Goal: Entertainment & Leisure: Consume media (video, audio)

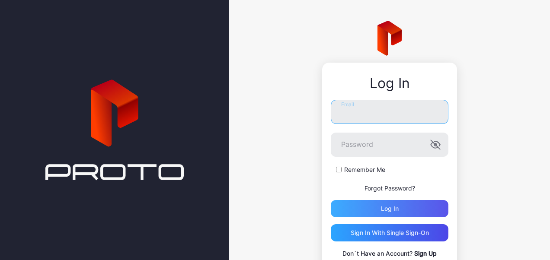
type input "**********"
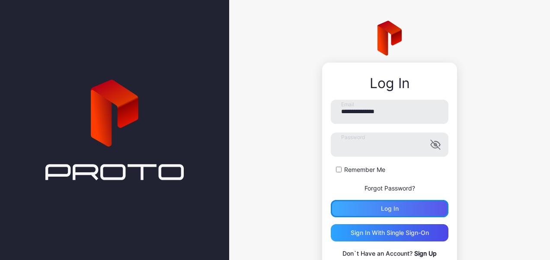
click at [381, 208] on div "Log in" at bounding box center [390, 208] width 18 height 7
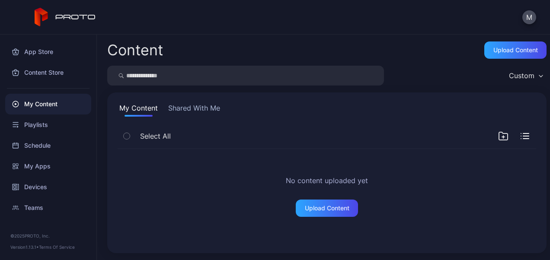
click at [201, 103] on button "Shared With Me" at bounding box center [193, 110] width 55 height 14
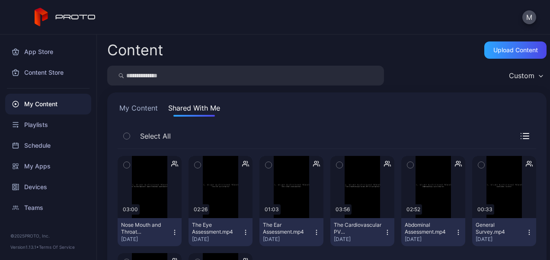
click at [387, 232] on icon "button" at bounding box center [387, 232] width 0 height 0
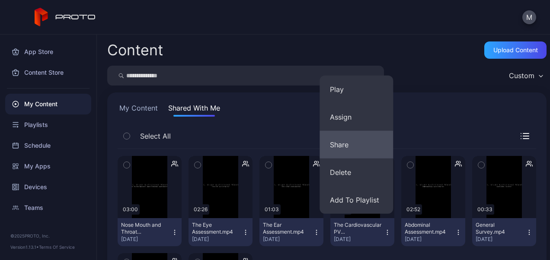
click at [336, 144] on button "Share" at bounding box center [355, 145] width 73 height 28
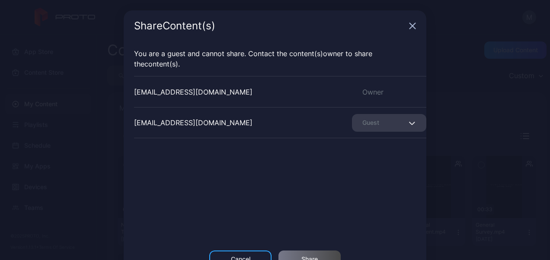
click at [409, 24] on icon "button" at bounding box center [412, 25] width 7 height 7
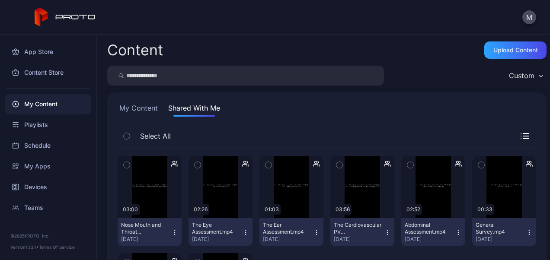
click at [384, 233] on icon "button" at bounding box center [387, 232] width 7 height 7
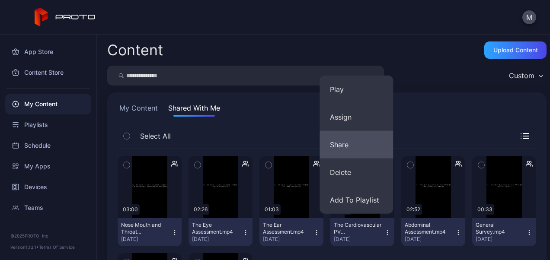
click at [352, 140] on button "Share" at bounding box center [355, 145] width 73 height 28
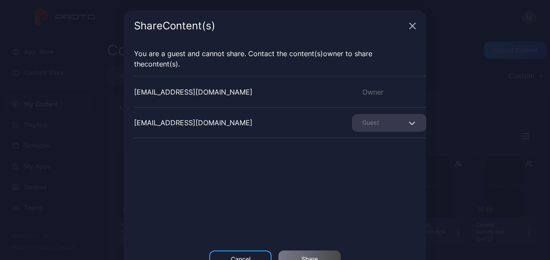
click at [410, 26] on icon "button" at bounding box center [413, 26] width 6 height 6
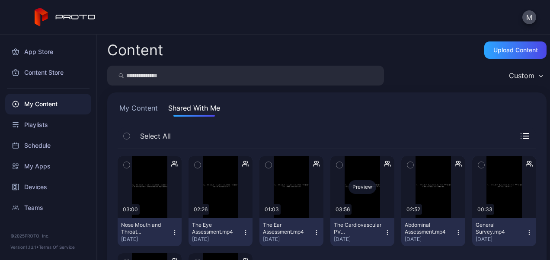
click at [350, 213] on div "Preview" at bounding box center [362, 187] width 64 height 62
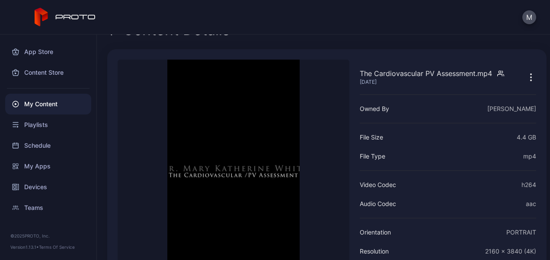
scroll to position [16, 0]
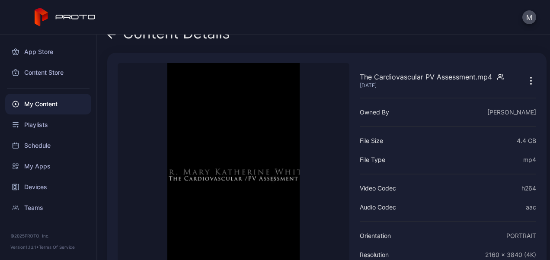
click at [526, 79] on icon "button" at bounding box center [531, 81] width 10 height 10
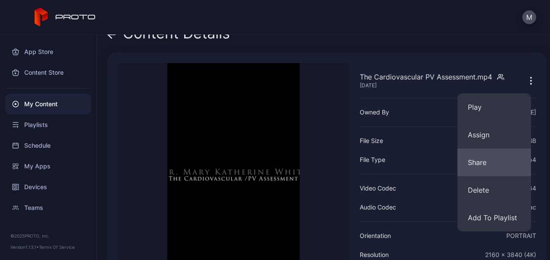
click at [482, 166] on button "Share" at bounding box center [493, 163] width 73 height 28
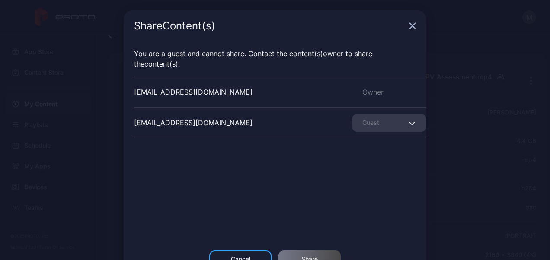
click at [409, 23] on icon "button" at bounding box center [412, 25] width 7 height 7
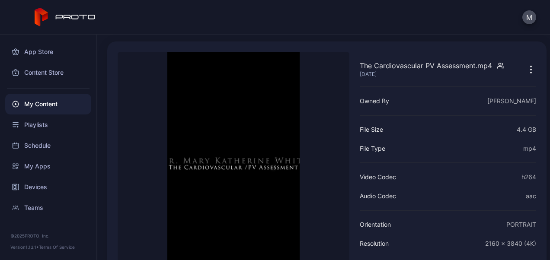
scroll to position [28, 0]
click at [526, 72] on icon "button" at bounding box center [531, 69] width 10 height 10
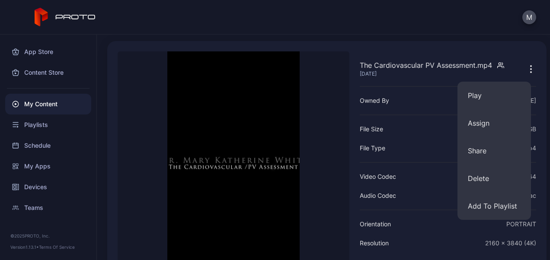
click at [353, 9] on div "M" at bounding box center [275, 17] width 550 height 35
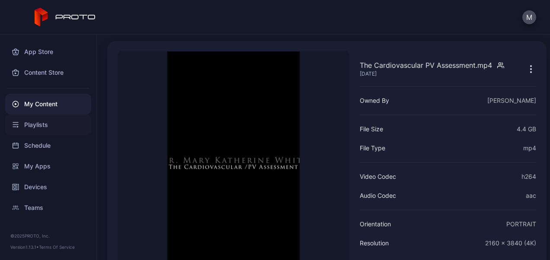
click at [39, 124] on div "Playlists" at bounding box center [48, 125] width 86 height 21
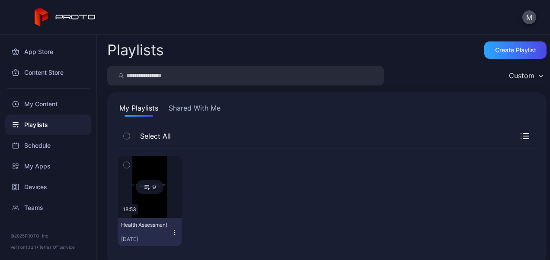
click at [151, 184] on div "9" at bounding box center [150, 187] width 28 height 14
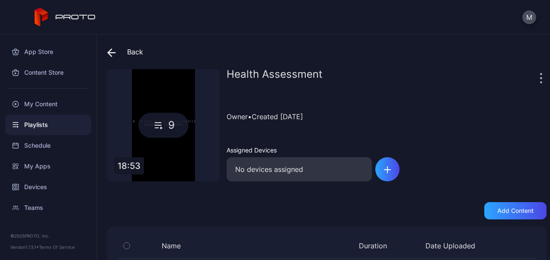
click at [160, 121] on icon at bounding box center [158, 125] width 13 height 10
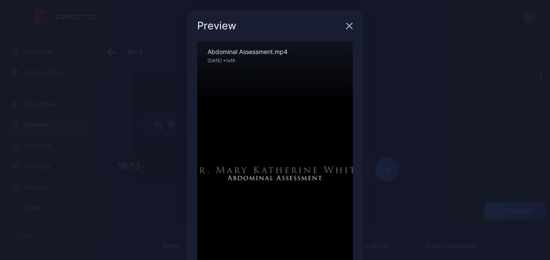
click at [347, 25] on icon "button" at bounding box center [350, 26] width 6 height 6
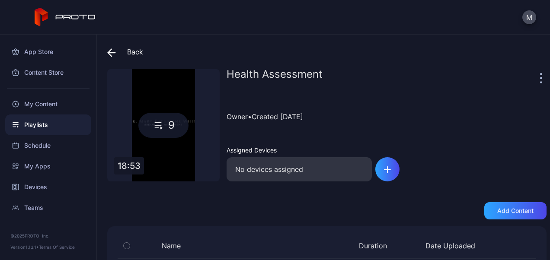
click at [112, 51] on icon at bounding box center [111, 52] width 9 height 9
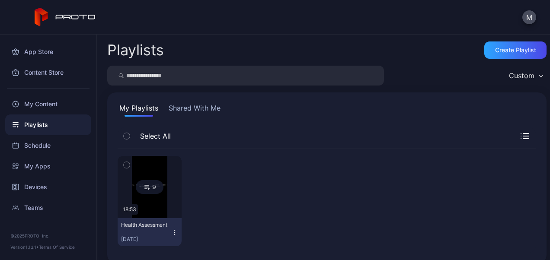
click at [201, 108] on button "Shared With Me" at bounding box center [194, 110] width 55 height 14
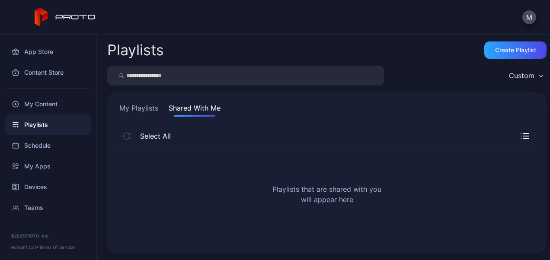
click at [146, 107] on button "My Playlists" at bounding box center [139, 110] width 42 height 14
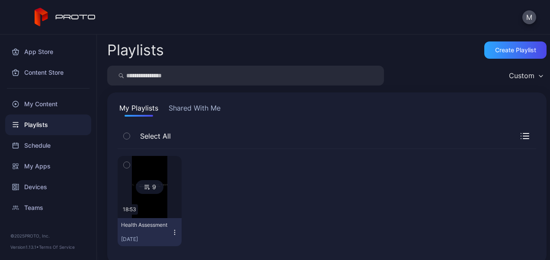
click at [153, 192] on div "9" at bounding box center [150, 187] width 28 height 14
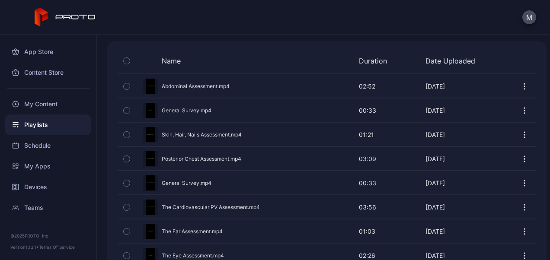
scroll to position [194, 0]
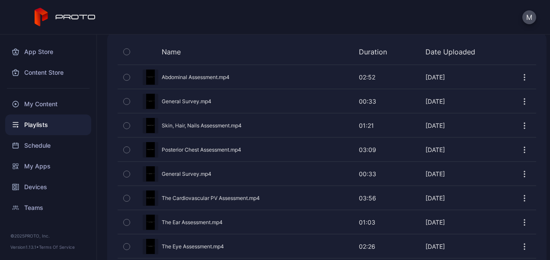
click at [524, 195] on icon "button" at bounding box center [524, 195] width 1 height 1
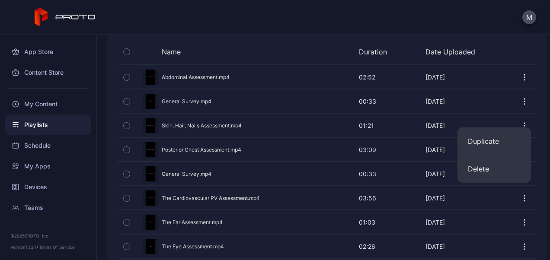
click at [181, 193] on div "Preview" at bounding box center [327, 198] width 418 height 23
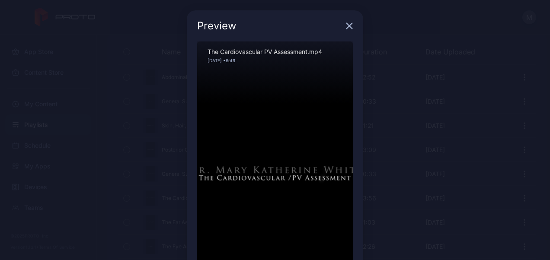
click at [289, 115] on div "Sorry, your browser doesn‘t support embedded videos" at bounding box center [275, 179] width 156 height 277
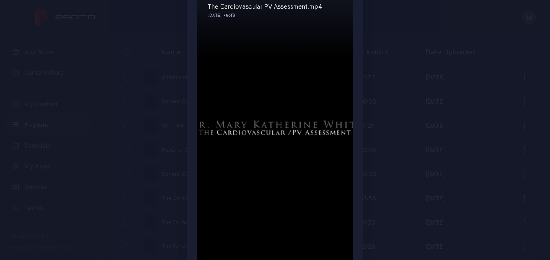
scroll to position [0, 0]
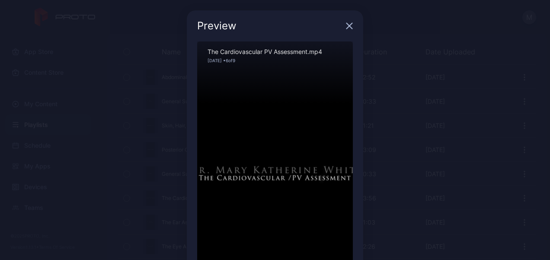
click at [346, 23] on icon "button" at bounding box center [349, 25] width 7 height 7
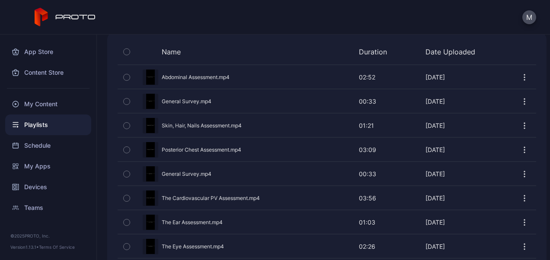
click at [128, 194] on icon "button" at bounding box center [127, 199] width 6 height 10
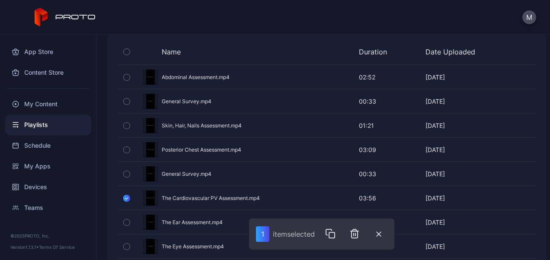
click at [249, 195] on div "Preview" at bounding box center [327, 198] width 418 height 23
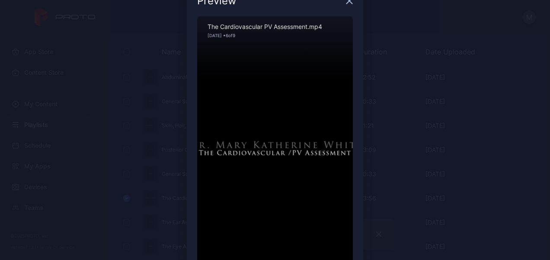
scroll to position [20, 0]
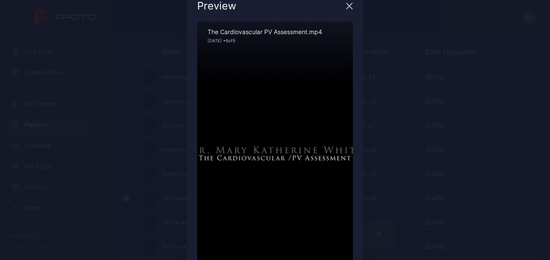
click at [347, 6] on icon "button" at bounding box center [350, 6] width 6 height 6
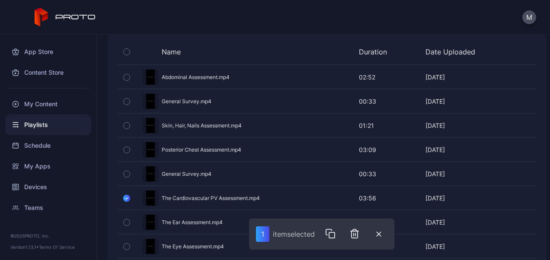
drag, startPoint x: 253, startPoint y: 188, endPoint x: 250, endPoint y: 185, distance: 4.9
click at [250, 187] on div "Preview" at bounding box center [327, 198] width 418 height 23
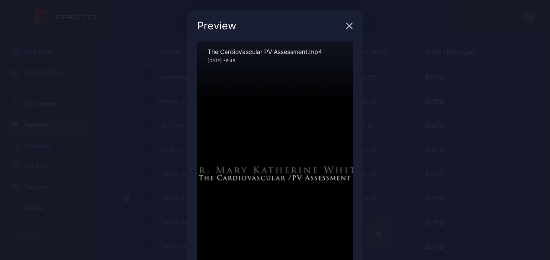
click at [481, 124] on div "Preview Sorry, your browser doesn‘t support embedded videos 02:22 / 03:56 The C…" at bounding box center [275, 182] width 550 height 365
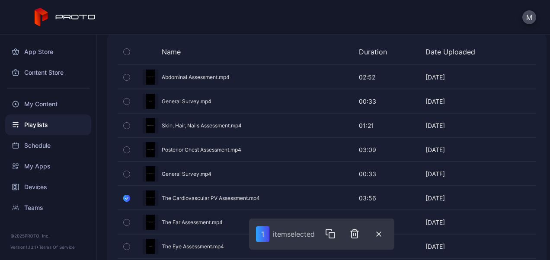
scroll to position [230, 0]
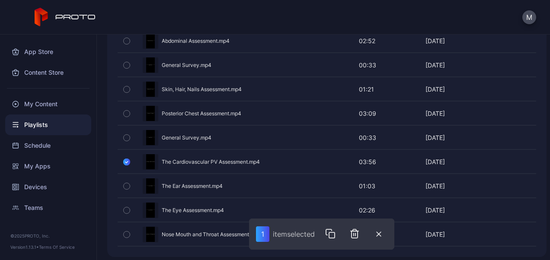
click at [128, 159] on icon "button" at bounding box center [126, 162] width 7 height 10
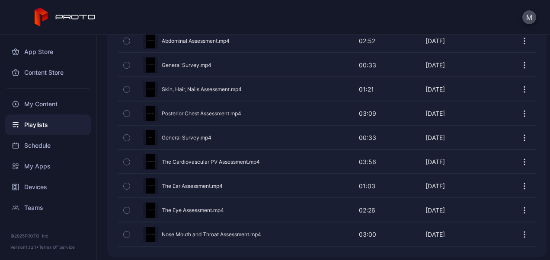
click at [188, 180] on div "Preview" at bounding box center [327, 186] width 418 height 23
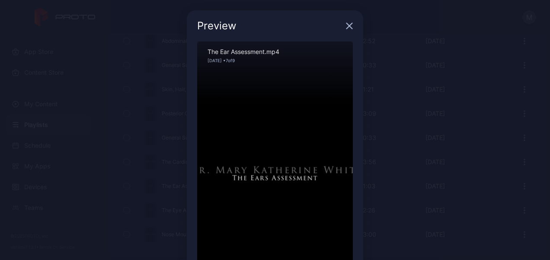
click at [269, 139] on div "Sorry, your browser doesn‘t support embedded videos" at bounding box center [275, 179] width 156 height 277
click at [535, 47] on div "Preview Sorry, your browser doesn‘t support embedded videos 00:25 / 01:03 The E…" at bounding box center [275, 182] width 550 height 365
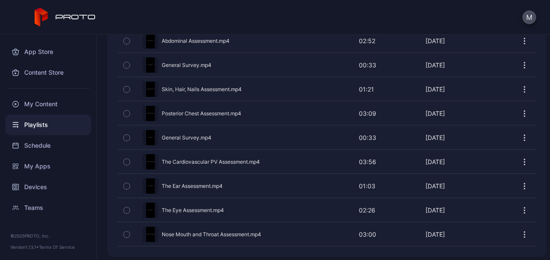
click at [213, 84] on div "Preview" at bounding box center [327, 89] width 418 height 23
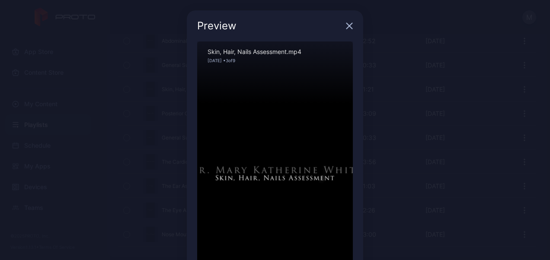
click at [346, 22] on icon "button" at bounding box center [349, 25] width 7 height 7
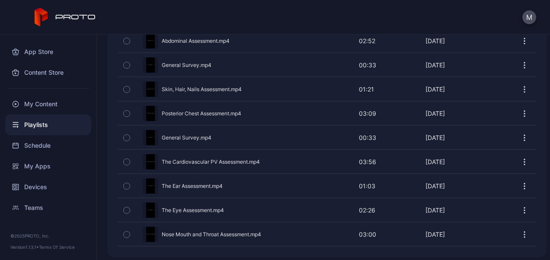
click at [202, 205] on div "Preview" at bounding box center [327, 210] width 418 height 23
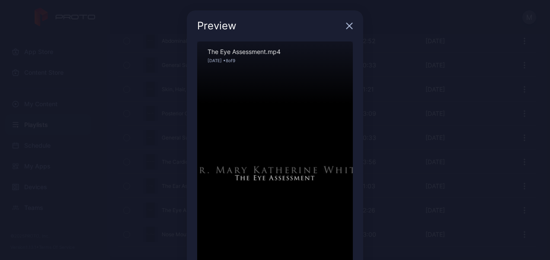
click at [447, 174] on div "Preview Sorry, your browser doesn‘t support embedded videos 00:19 / 02:26 The E…" at bounding box center [275, 182] width 550 height 365
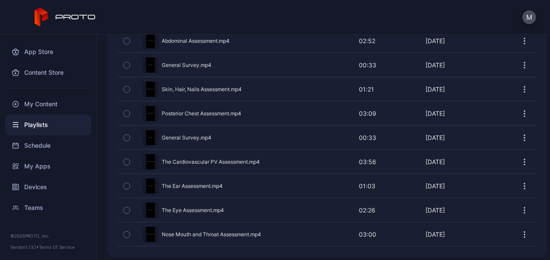
click at [189, 226] on div "Preview" at bounding box center [327, 234] width 418 height 23
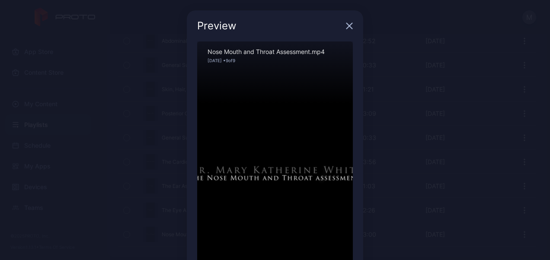
click at [269, 145] on div "Sorry, your browser doesn‘t support embedded videos" at bounding box center [275, 179] width 156 height 277
click at [347, 23] on icon "button" at bounding box center [350, 26] width 6 height 6
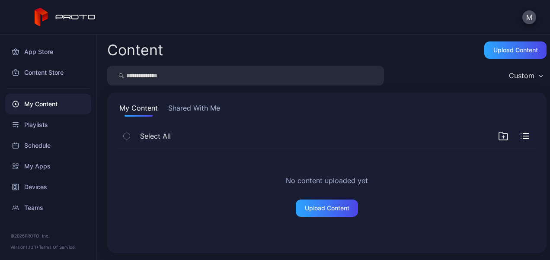
click at [188, 106] on button "Shared With Me" at bounding box center [193, 110] width 55 height 14
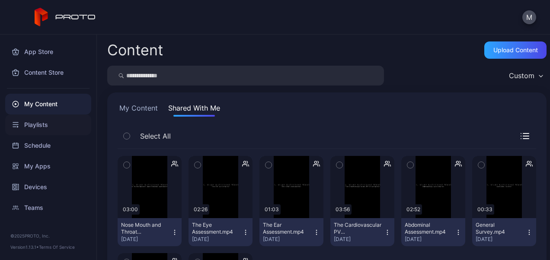
click at [45, 121] on div "Playlists" at bounding box center [48, 125] width 86 height 21
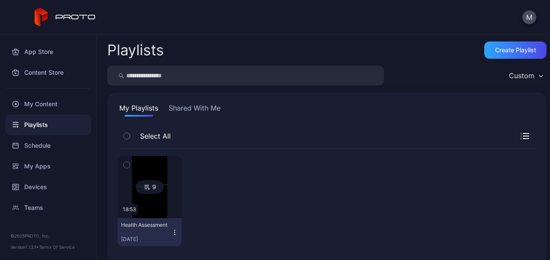
click at [188, 105] on button "Shared With Me" at bounding box center [194, 110] width 55 height 14
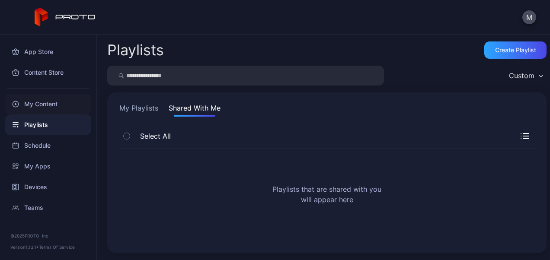
click at [37, 103] on div "My Content" at bounding box center [48, 104] width 86 height 21
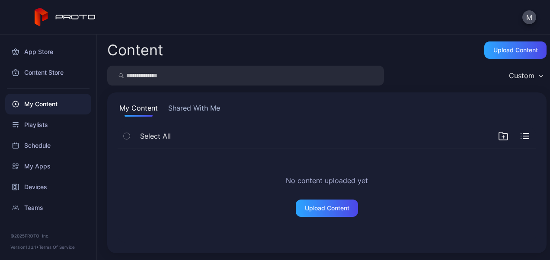
click at [179, 106] on button "Shared With Me" at bounding box center [193, 110] width 55 height 14
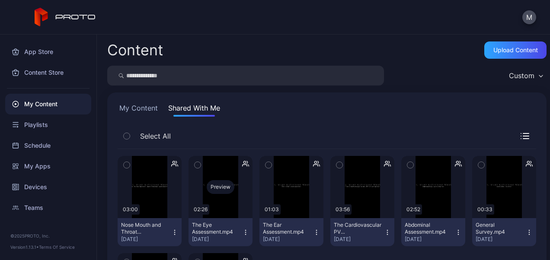
scroll to position [57, 0]
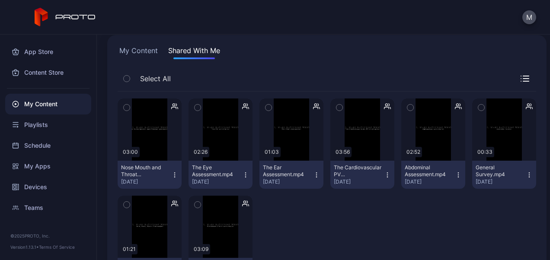
click at [384, 172] on icon "button" at bounding box center [387, 175] width 7 height 7
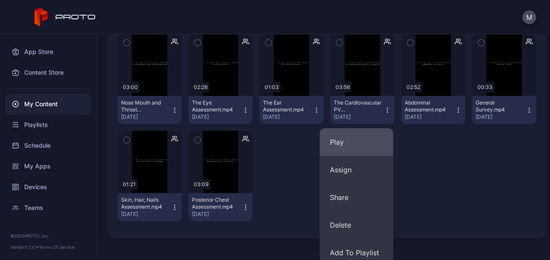
click at [335, 140] on button "Play" at bounding box center [355, 142] width 73 height 28
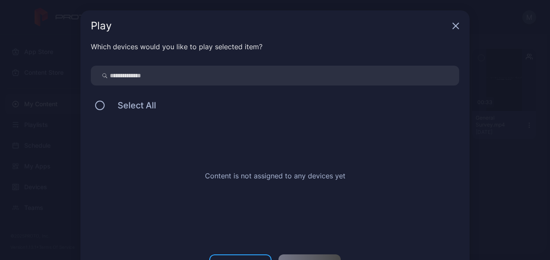
scroll to position [32, 0]
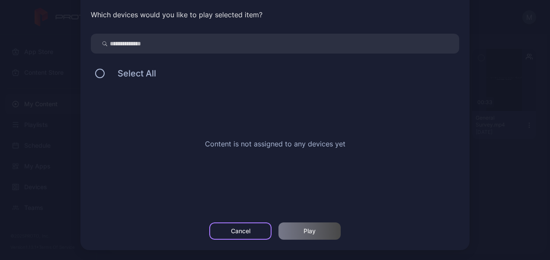
click at [233, 228] on div "Cancel" at bounding box center [240, 231] width 19 height 7
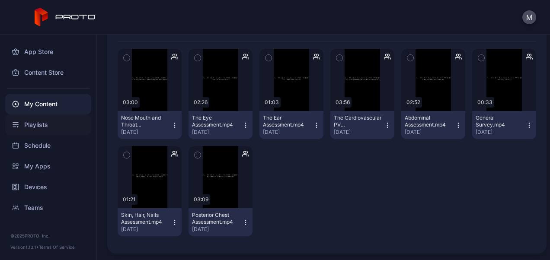
click at [34, 123] on div "Playlists" at bounding box center [48, 125] width 86 height 21
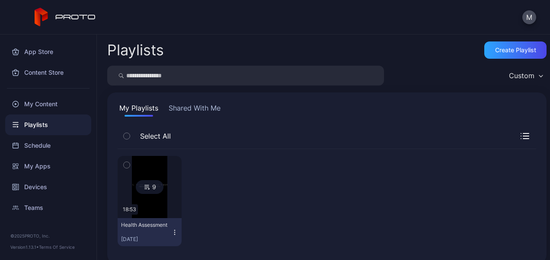
click at [153, 196] on img at bounding box center [149, 187] width 35 height 62
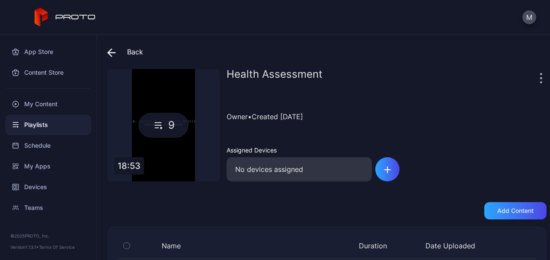
click at [164, 118] on div "9" at bounding box center [163, 125] width 50 height 25
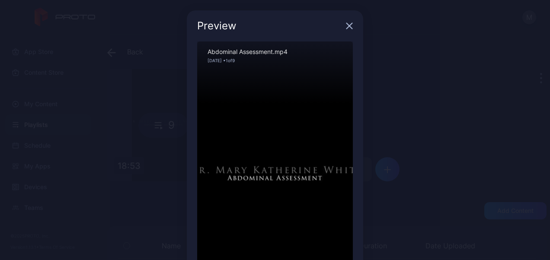
click at [347, 27] on icon "button" at bounding box center [350, 26] width 6 height 6
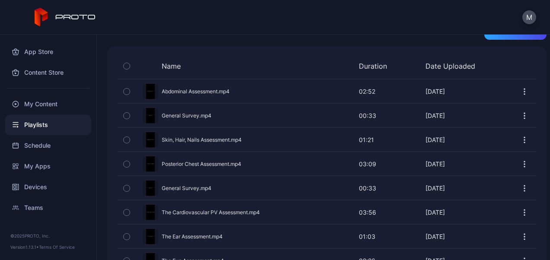
scroll to position [230, 0]
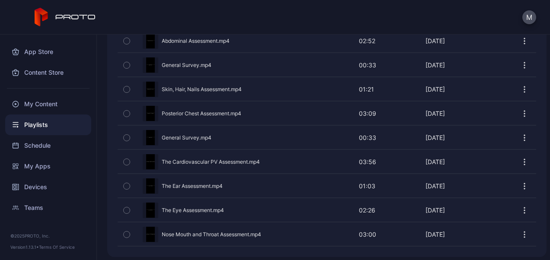
click at [239, 160] on div "Preview" at bounding box center [327, 161] width 418 height 23
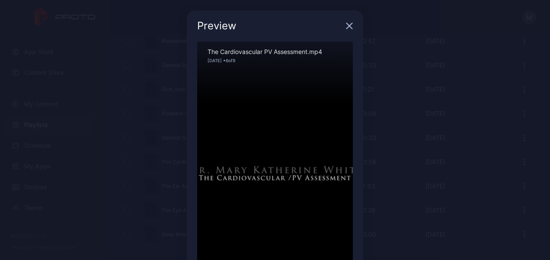
click at [333, 137] on div "Sorry, your browser doesn‘t support embedded videos" at bounding box center [275, 179] width 156 height 277
click at [95, 123] on div "Preview Sorry, your browser doesn‘t support embedded videos 01:45 / 03:56 The C…" at bounding box center [275, 182] width 550 height 365
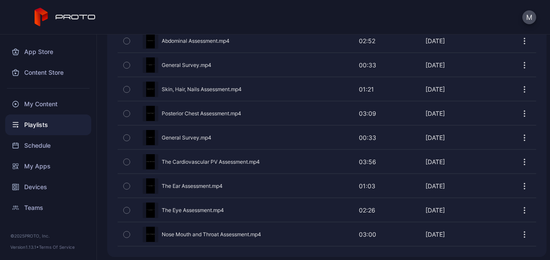
click at [520, 158] on icon "button" at bounding box center [524, 162] width 9 height 9
click at [128, 157] on icon "button" at bounding box center [127, 162] width 6 height 10
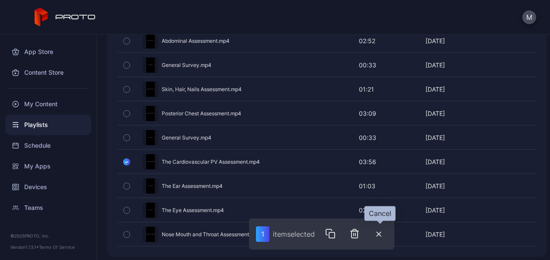
click at [379, 233] on icon "button" at bounding box center [379, 234] width 4 height 4
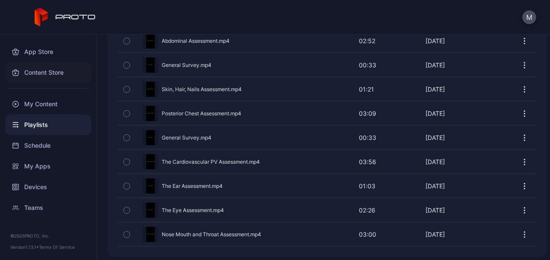
click at [56, 74] on div "Content Store" at bounding box center [48, 72] width 86 height 21
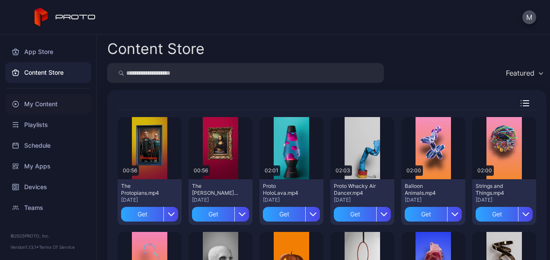
click at [38, 102] on div "My Content" at bounding box center [48, 104] width 86 height 21
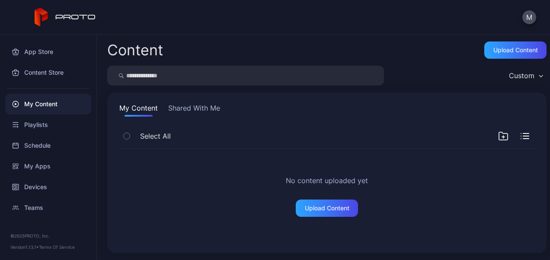
click at [185, 111] on button "Shared With Me" at bounding box center [193, 110] width 55 height 14
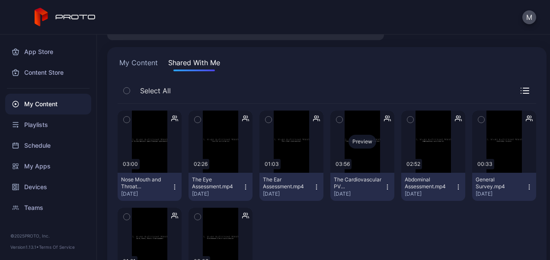
scroll to position [45, 0]
click at [384, 116] on icon "button" at bounding box center [387, 119] width 7 height 9
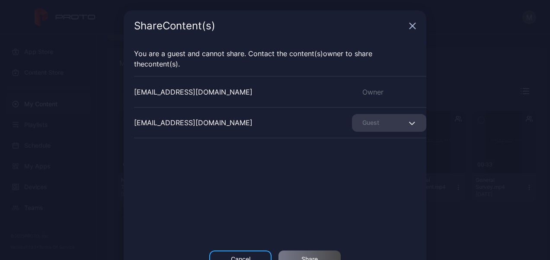
click at [392, 121] on div "Guest" at bounding box center [389, 123] width 74 height 18
click at [263, 159] on div "jbuhain@fgcu.edu Owner mwhite@fgcu.edu Guest" at bounding box center [280, 141] width 292 height 130
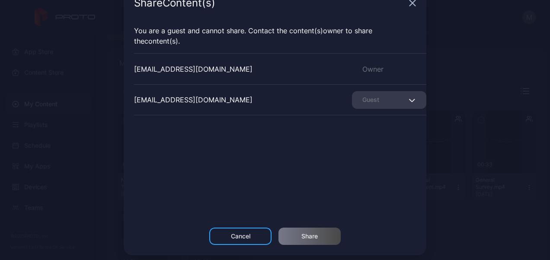
click at [343, 178] on div "jbuhain@fgcu.edu Owner mwhite@fgcu.edu Guest" at bounding box center [280, 118] width 292 height 130
click at [237, 236] on div "Cancel" at bounding box center [240, 236] width 19 height 7
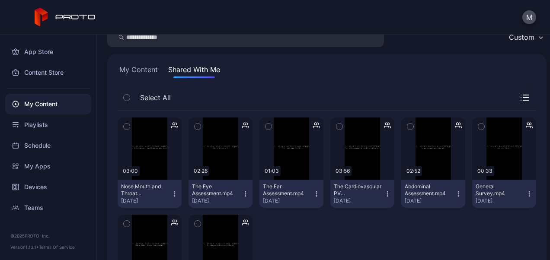
scroll to position [39, 0]
click at [384, 194] on icon "button" at bounding box center [387, 193] width 7 height 7
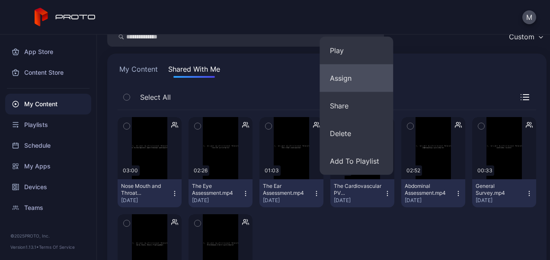
click at [349, 75] on button "Assign" at bounding box center [355, 78] width 73 height 28
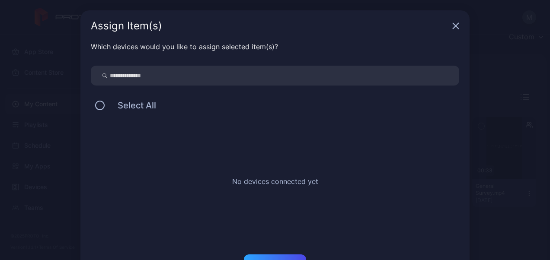
click at [452, 23] on icon "button" at bounding box center [455, 25] width 7 height 7
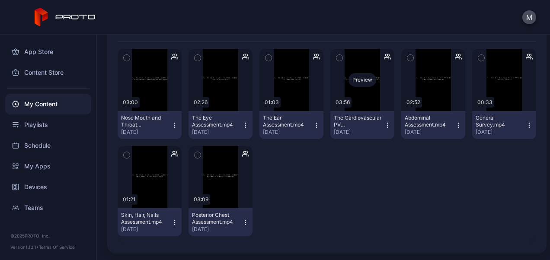
scroll to position [107, 0]
click at [384, 125] on icon "button" at bounding box center [387, 125] width 7 height 7
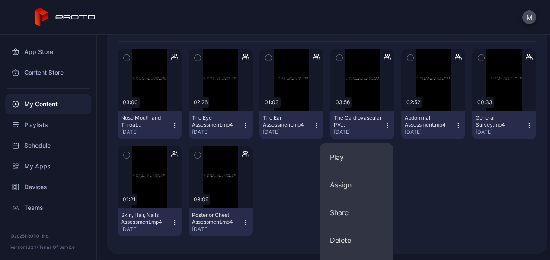
click at [434, 212] on div "Preview 03:00 Nose Mouth and Throat Assessment.mp4 Sep 25, 2025 Preview 02:26 T…" at bounding box center [327, 142] width 418 height 201
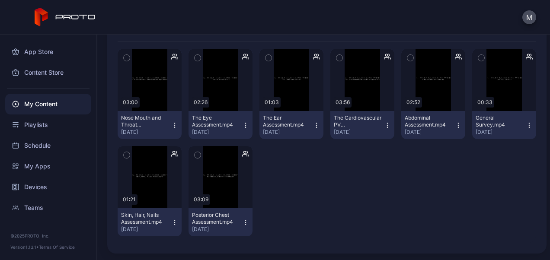
click at [242, 154] on icon "button" at bounding box center [245, 154] width 7 height 9
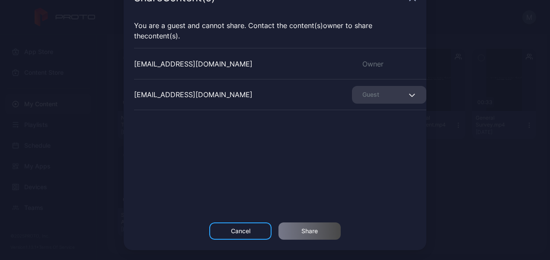
scroll to position [25, 0]
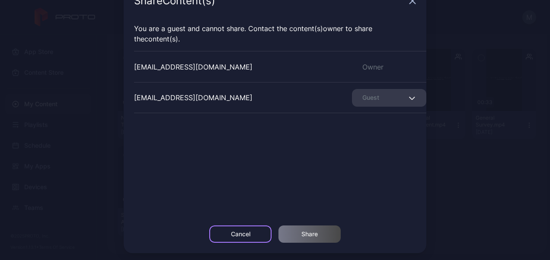
click at [241, 235] on div "Cancel" at bounding box center [240, 234] width 19 height 7
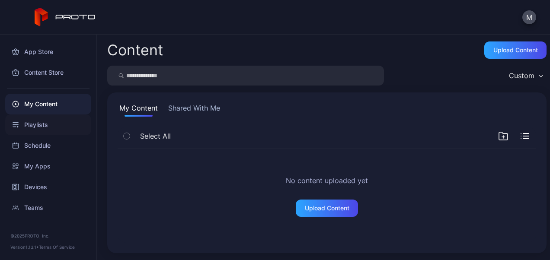
click at [23, 125] on div "Playlists" at bounding box center [48, 125] width 86 height 21
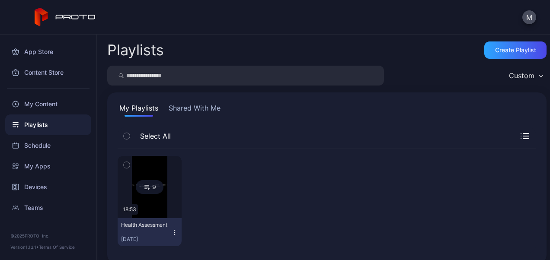
click at [156, 196] on img at bounding box center [149, 187] width 35 height 62
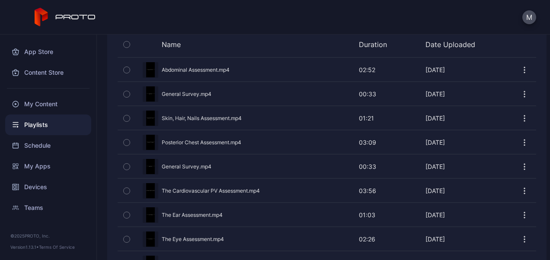
scroll to position [230, 0]
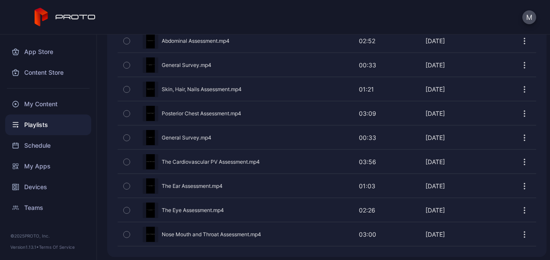
drag, startPoint x: 175, startPoint y: 134, endPoint x: 513, endPoint y: 160, distance: 339.0
click at [520, 160] on icon "button" at bounding box center [524, 162] width 9 height 9
click at [223, 156] on div "Preview" at bounding box center [327, 161] width 418 height 23
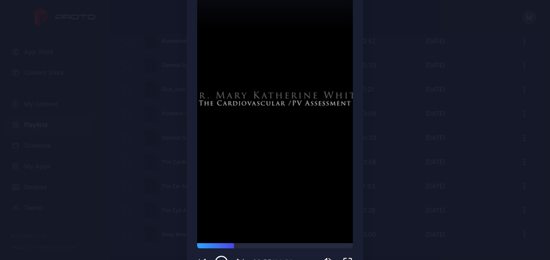
scroll to position [104, 0]
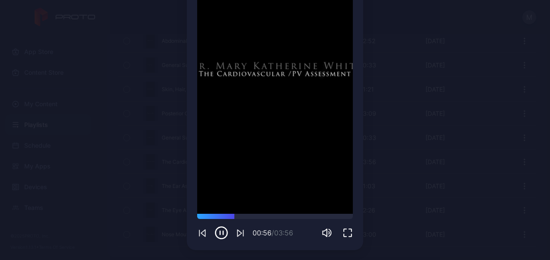
click at [217, 236] on icon "button" at bounding box center [221, 233] width 14 height 14
click at [300, 124] on div "Sorry, your browser doesn‘t support embedded videos" at bounding box center [275, 75] width 156 height 277
click at [220, 232] on icon "button" at bounding box center [222, 233] width 4 height 4
click at [421, 52] on div "Preview Sorry, your browser doesn‘t support embedded videos 01:33 / 03:56 The C…" at bounding box center [275, 78] width 550 height 365
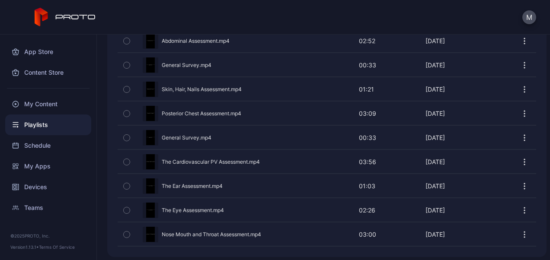
click at [397, 128] on div "Preview" at bounding box center [327, 137] width 418 height 23
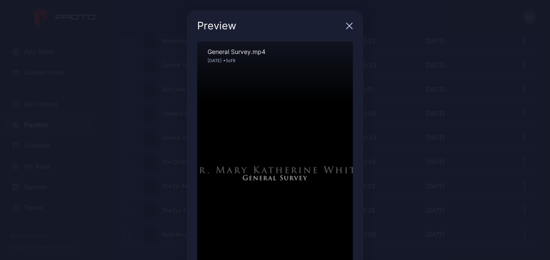
click at [346, 23] on icon "button" at bounding box center [349, 25] width 7 height 7
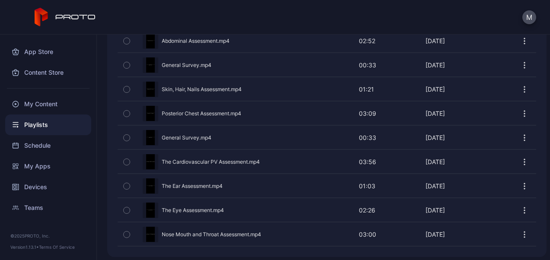
click at [213, 156] on div "Preview" at bounding box center [327, 161] width 418 height 23
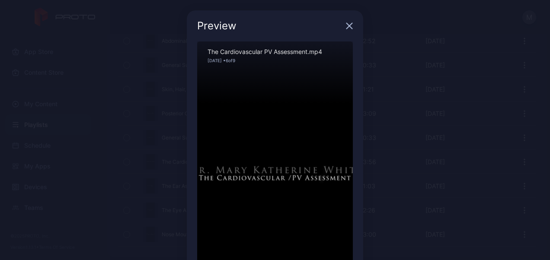
click at [345, 149] on div "Sorry, your browser doesn‘t support embedded videos" at bounding box center [275, 179] width 156 height 277
click at [342, 152] on div "Sorry, your browser doesn‘t support embedded videos" at bounding box center [275, 179] width 156 height 277
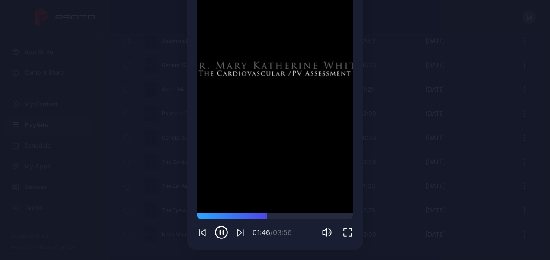
click at [333, 129] on div "Sorry, your browser doesn‘t support embedded videos" at bounding box center [275, 75] width 156 height 277
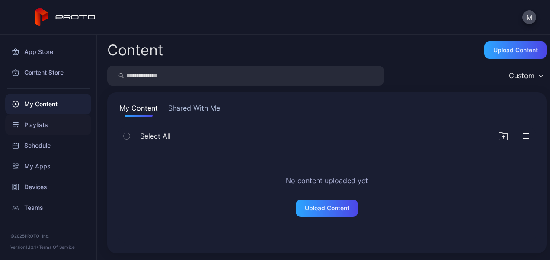
click at [19, 124] on div "Playlists" at bounding box center [48, 125] width 86 height 21
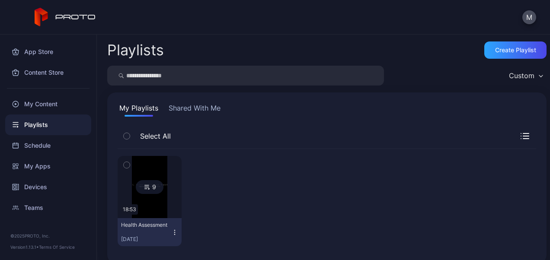
scroll to position [10, 0]
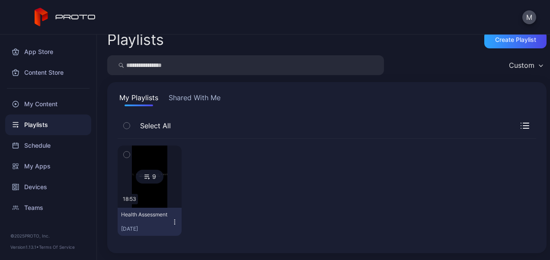
click at [150, 175] on div "9" at bounding box center [150, 177] width 28 height 14
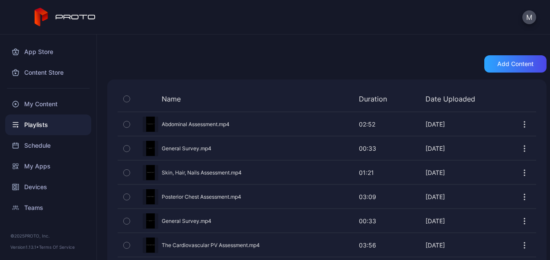
scroll to position [147, 0]
click at [518, 59] on div "Add content" at bounding box center [515, 63] width 62 height 17
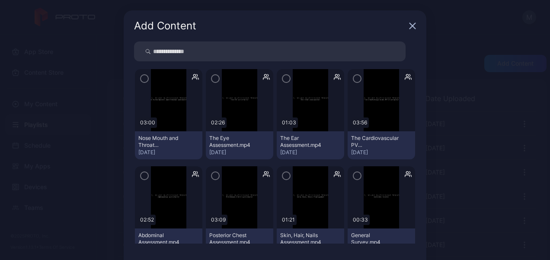
click at [354, 77] on icon "button" at bounding box center [357, 79] width 7 height 10
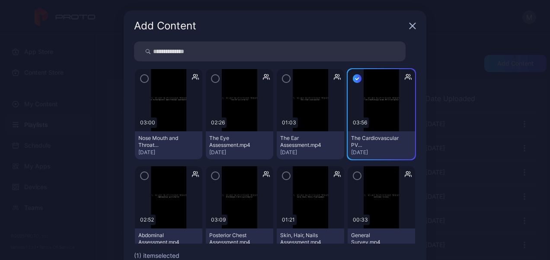
click at [283, 77] on icon "button" at bounding box center [286, 79] width 7 height 10
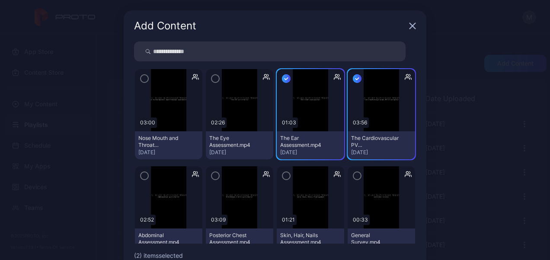
click at [214, 78] on icon "button" at bounding box center [215, 79] width 3 height 2
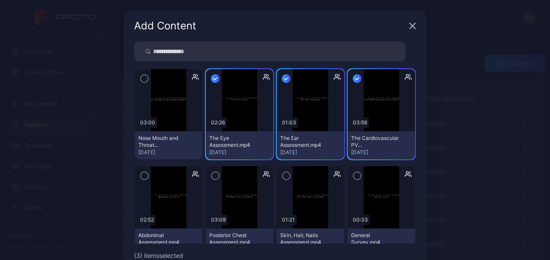
click at [141, 77] on icon "button" at bounding box center [144, 79] width 7 height 10
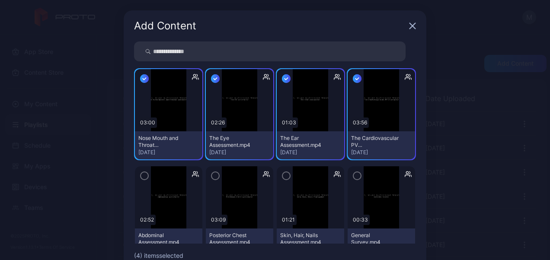
scroll to position [49, 0]
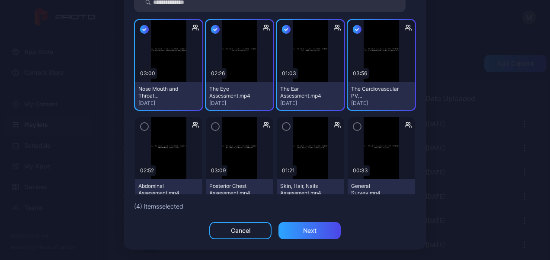
click at [354, 126] on icon "button" at bounding box center [357, 127] width 7 height 10
click at [283, 126] on icon "button" at bounding box center [286, 127] width 7 height 10
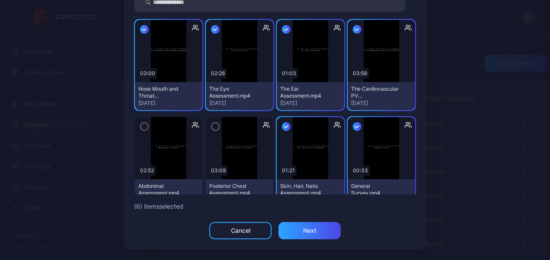
click at [212, 131] on icon "button" at bounding box center [215, 127] width 7 height 10
click at [141, 124] on icon "button" at bounding box center [144, 127] width 7 height 10
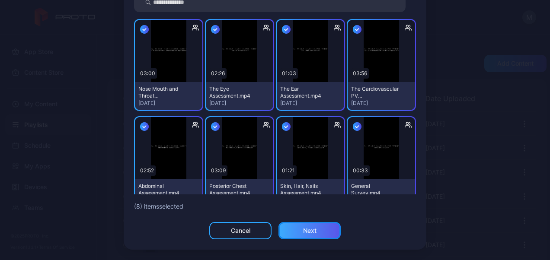
click at [306, 235] on div "Next" at bounding box center [309, 230] width 62 height 17
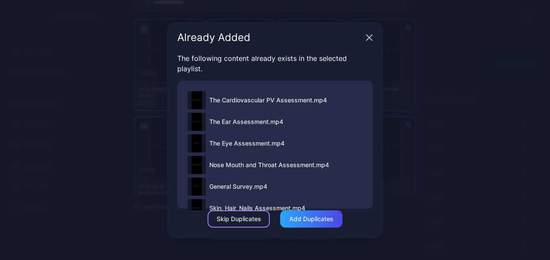
click at [258, 216] on div "Skip Duplicates" at bounding box center [239, 219] width 45 height 7
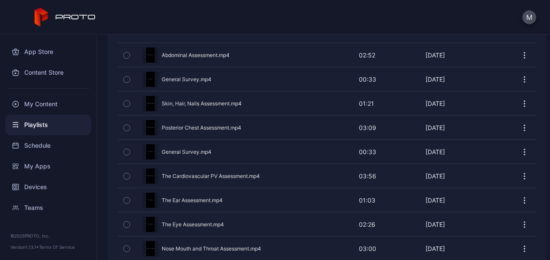
scroll to position [216, 0]
click at [126, 173] on icon "button" at bounding box center [127, 177] width 6 height 10
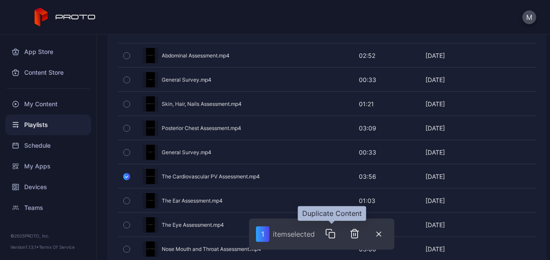
click at [331, 235] on icon "button" at bounding box center [330, 234] width 10 height 10
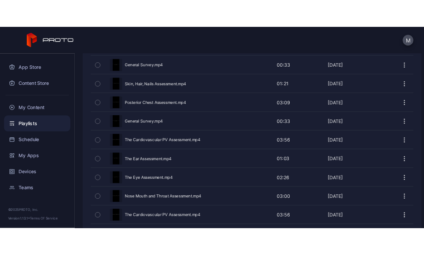
scroll to position [254, 0]
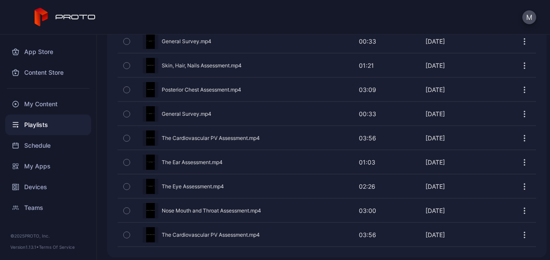
click at [244, 228] on div "Preview" at bounding box center [327, 234] width 418 height 23
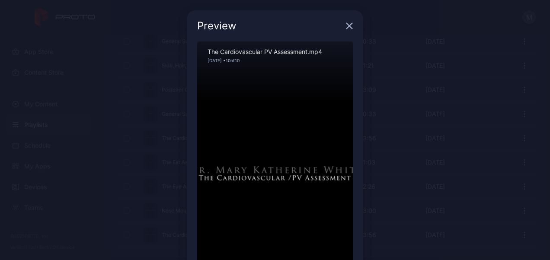
click at [324, 151] on div "Sorry, your browser doesn‘t support embedded videos" at bounding box center [275, 179] width 156 height 277
click at [343, 153] on div "Sorry, your browser doesn‘t support embedded videos" at bounding box center [275, 179] width 156 height 277
click at [361, 139] on div "Preview Sorry, your browser doesn‘t support embedded videos 00:04 / 03:56 The C…" at bounding box center [275, 182] width 550 height 365
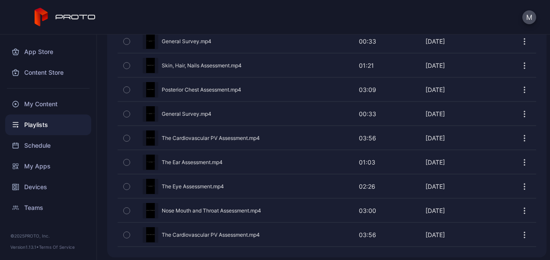
click at [208, 224] on div "Preview" at bounding box center [327, 234] width 418 height 23
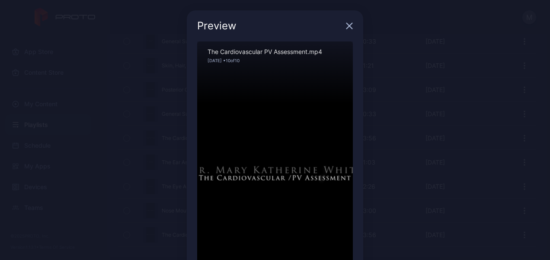
click at [339, 154] on div "Sorry, your browser doesn‘t support embedded videos" at bounding box center [275, 179] width 156 height 277
click at [386, 114] on div "Preview Sorry, your browser doesn‘t support embedded videos 00:06 / 03:56 The C…" at bounding box center [275, 182] width 550 height 365
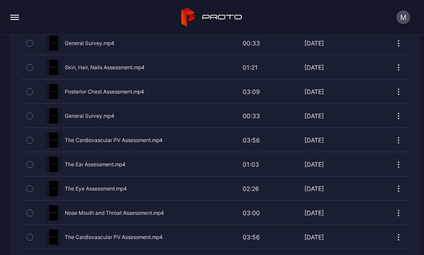
click at [107, 230] on div "Preview" at bounding box center [216, 236] width 390 height 23
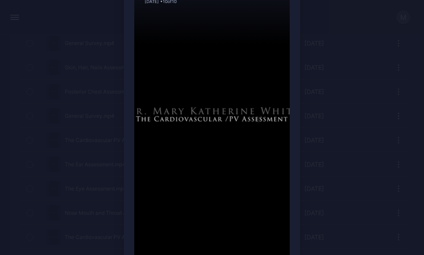
scroll to position [59, 0]
click at [287, 128] on div "Sorry, your browser doesn‘t support embedded videos 01:12 / 03:56 The Cardiovas…" at bounding box center [212, 139] width 176 height 313
click at [274, 130] on div "Sorry, your browser doesn‘t support embedded videos" at bounding box center [212, 121] width 156 height 277
click at [275, 131] on div "Sorry, your browser doesn‘t support embedded videos" at bounding box center [212, 121] width 156 height 277
click at [308, 137] on div "Preview Sorry, your browser doesn‘t support embedded videos 01:16 / 03:56 The C…" at bounding box center [212, 123] width 424 height 365
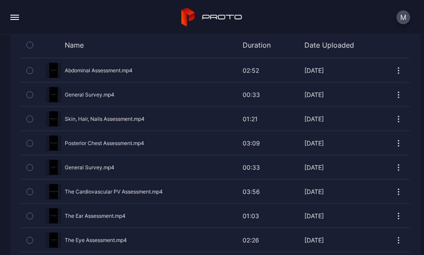
scroll to position [261, 0]
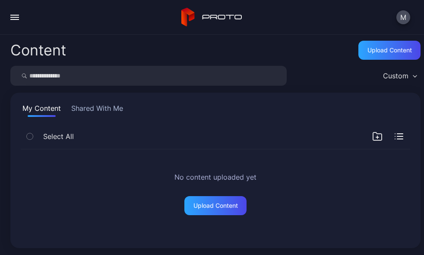
click at [196, 142] on div "No content uploaded yet Upload Content" at bounding box center [216, 193] width 404 height 102
click at [170, 101] on div "My Content Shared With Me Select All No content uploaded yet Upload Content" at bounding box center [215, 170] width 411 height 155
click at [93, 108] on button "Shared With Me" at bounding box center [97, 110] width 55 height 14
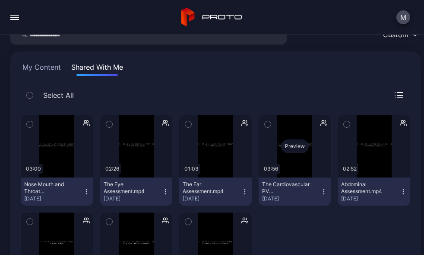
scroll to position [41, 0]
click at [321, 191] on icon "button" at bounding box center [324, 191] width 7 height 7
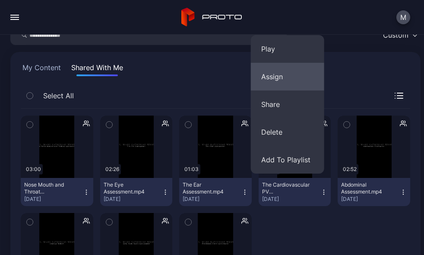
click at [269, 79] on button "Assign" at bounding box center [287, 77] width 73 height 28
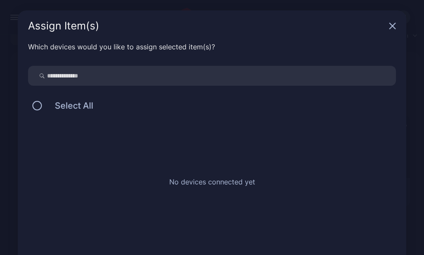
click at [389, 25] on icon "button" at bounding box center [392, 25] width 7 height 7
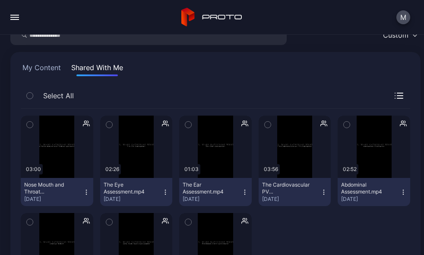
click at [321, 122] on icon "button" at bounding box center [324, 123] width 7 height 9
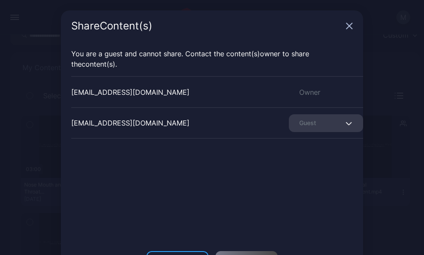
click at [348, 120] on span "button" at bounding box center [351, 123] width 6 height 10
click at [316, 205] on div "[EMAIL_ADDRESS][DOMAIN_NAME] Owner [EMAIL_ADDRESS][DOMAIN_NAME] Guest" at bounding box center [217, 141] width 292 height 130
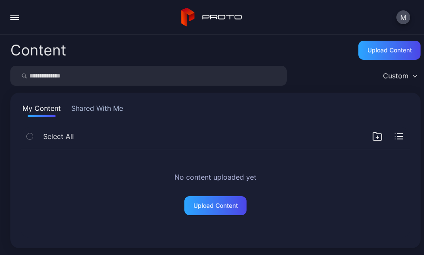
click at [115, 99] on div "My Content Shared With Me Select All No content uploaded yet Upload Content" at bounding box center [215, 170] width 411 height 155
click at [111, 108] on button "Shared With Me" at bounding box center [97, 110] width 55 height 14
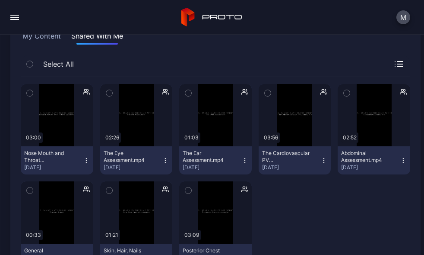
scroll to position [72, 0]
click at [266, 168] on div "[DATE]" at bounding box center [291, 167] width 59 height 7
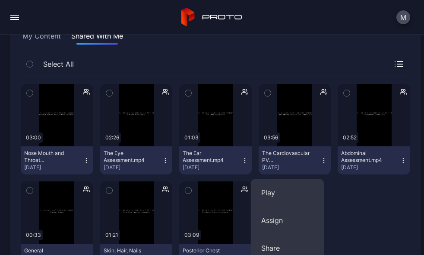
click at [282, 157] on div "The Cardiovascular PV Assessment.mp4" at bounding box center [286, 157] width 48 height 14
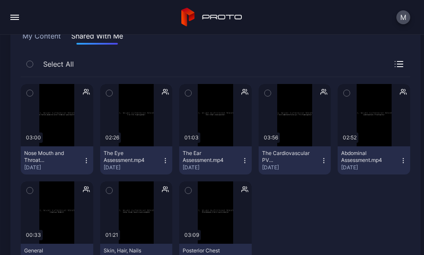
click at [267, 93] on icon "button" at bounding box center [268, 93] width 2 height 1
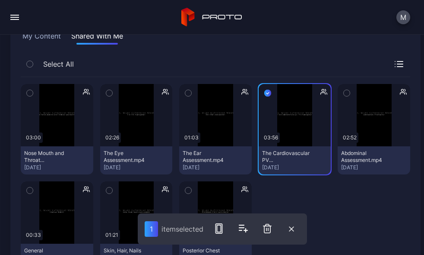
click at [305, 194] on div at bounding box center [295, 226] width 73 height 90
click at [267, 93] on icon "button" at bounding box center [268, 94] width 3 height 2
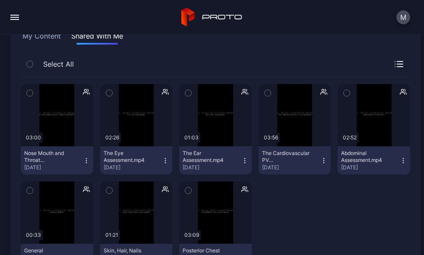
click at [321, 160] on icon "button" at bounding box center [324, 160] width 7 height 7
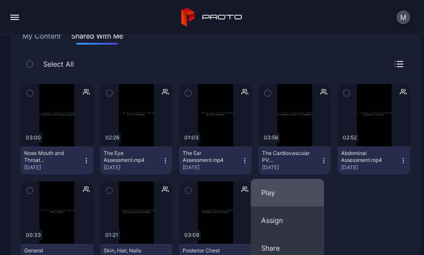
click at [281, 198] on button "Play" at bounding box center [287, 193] width 73 height 28
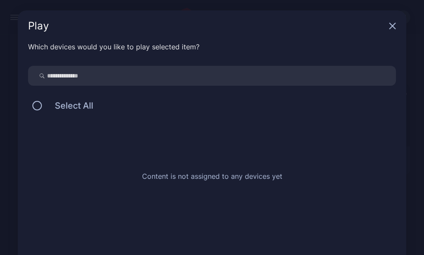
click at [386, 21] on div "Play" at bounding box center [212, 25] width 389 height 31
click at [389, 26] on icon "button" at bounding box center [392, 25] width 7 height 7
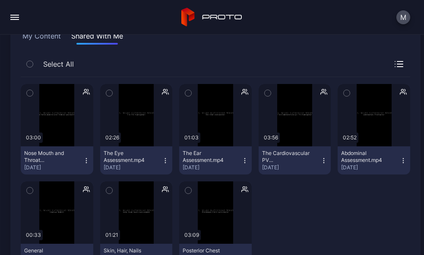
click at [278, 151] on div "The Cardiovascular PV Assessment.mp4" at bounding box center [286, 157] width 48 height 14
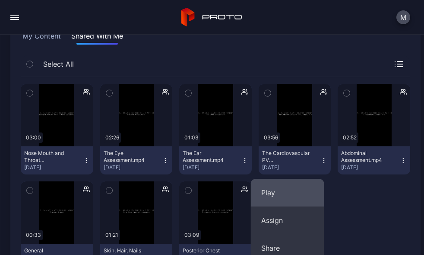
click at [275, 189] on button "Play" at bounding box center [287, 193] width 73 height 28
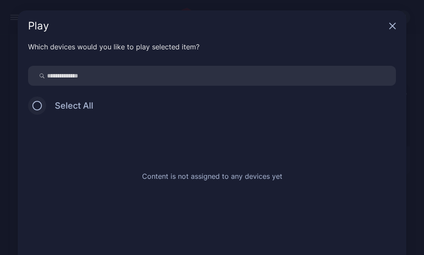
click at [34, 105] on button at bounding box center [37, 106] width 10 height 10
click at [389, 24] on icon "button" at bounding box center [392, 25] width 7 height 7
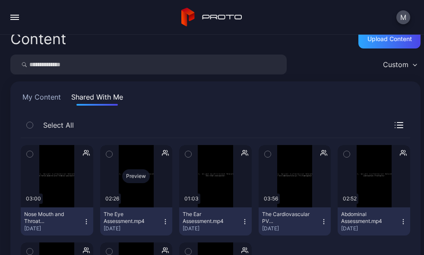
scroll to position [0, 0]
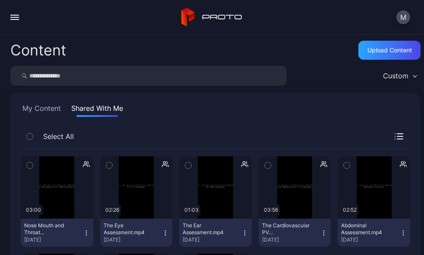
click at [13, 14] on button "button" at bounding box center [14, 17] width 17 height 17
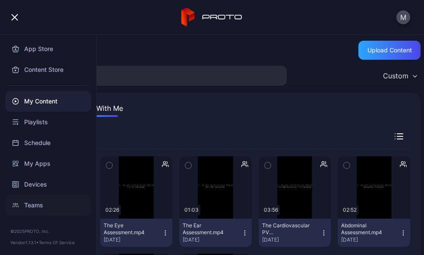
scroll to position [2, 0]
click at [326, 82] on div "Custom" at bounding box center [215, 76] width 411 height 20
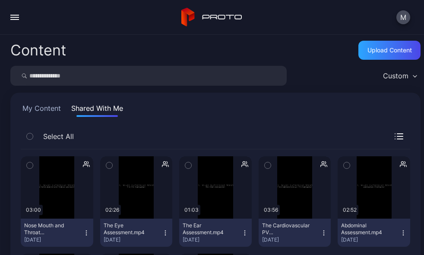
click at [263, 223] on div "The Cardiovascular PV Assessment.mp4" at bounding box center [286, 229] width 48 height 14
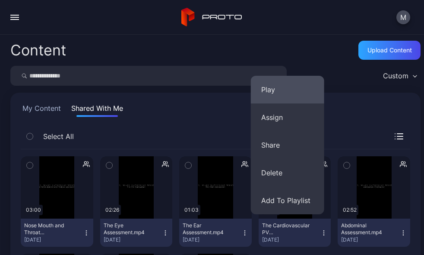
click at [266, 93] on button "Play" at bounding box center [287, 90] width 73 height 28
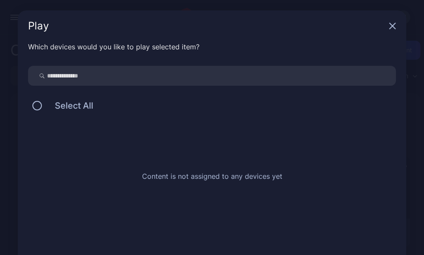
click at [390, 26] on icon "button" at bounding box center [393, 26] width 6 height 6
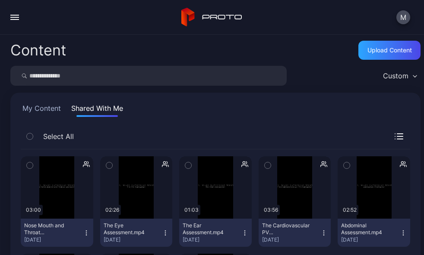
click at [47, 111] on button "My Content" at bounding box center [42, 110] width 42 height 14
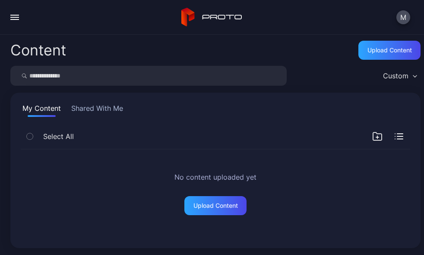
click at [10, 18] on button "button" at bounding box center [14, 17] width 17 height 17
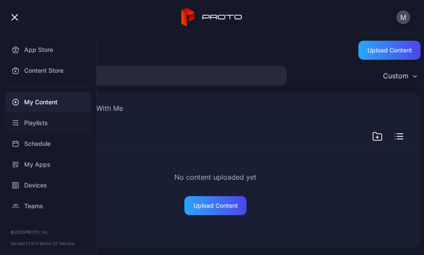
click at [29, 118] on div "Playlists" at bounding box center [48, 122] width 86 height 21
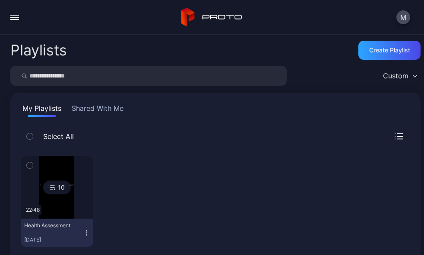
click at [99, 106] on button "Shared With Me" at bounding box center [97, 110] width 55 height 14
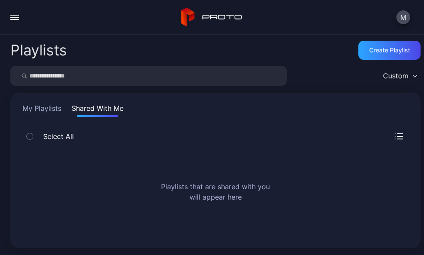
click at [48, 105] on button "My Playlists" at bounding box center [42, 110] width 42 height 14
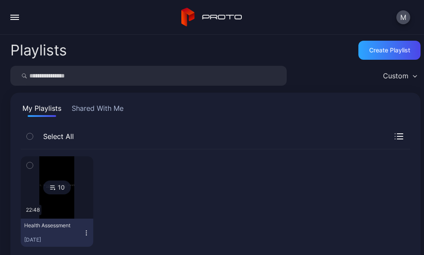
click at [57, 191] on div "10" at bounding box center [57, 187] width 28 height 14
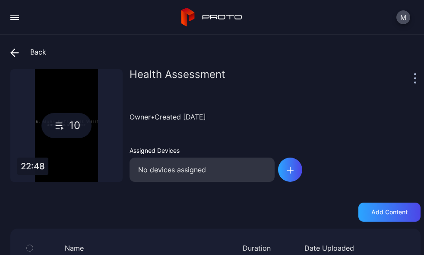
click at [29, 50] on div "Back" at bounding box center [28, 51] width 36 height 21
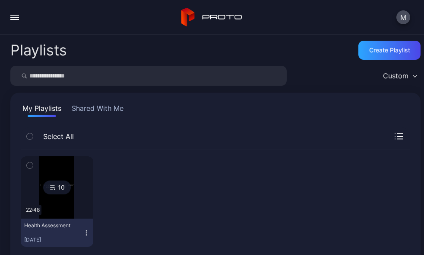
scroll to position [16, 0]
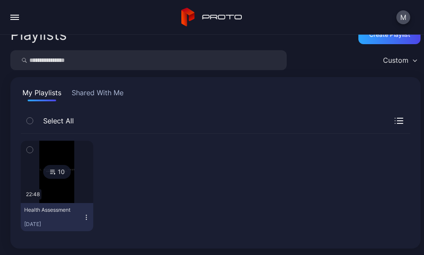
click at [83, 214] on icon "button" at bounding box center [86, 217] width 7 height 7
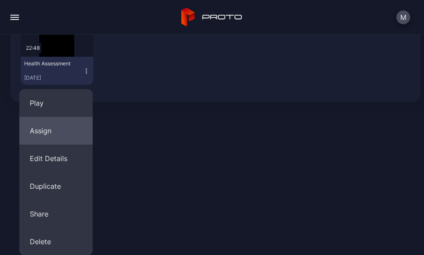
scroll to position [161, 0]
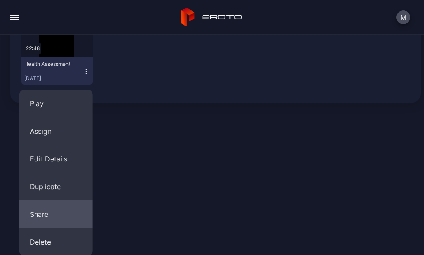
click at [68, 213] on button "Share" at bounding box center [55, 214] width 73 height 28
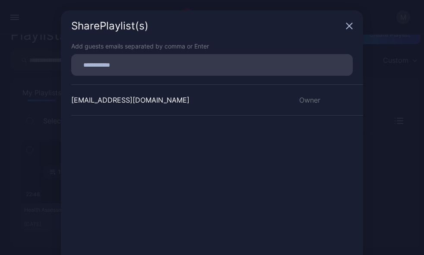
click at [138, 62] on input at bounding box center [212, 64] width 271 height 11
type input "**********"
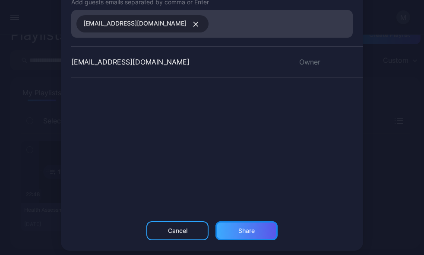
drag, startPoint x: 284, startPoint y: 153, endPoint x: 242, endPoint y: 229, distance: 86.1
click at [242, 229] on div "Share" at bounding box center [247, 230] width 16 height 7
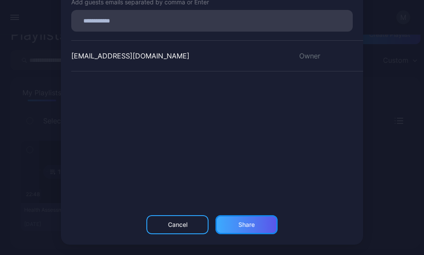
click at [242, 229] on div "Share" at bounding box center [247, 224] width 62 height 19
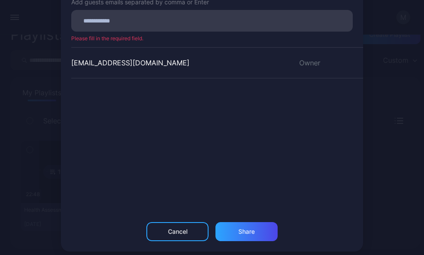
click at [176, 22] on input at bounding box center [212, 20] width 271 height 11
type input "**********"
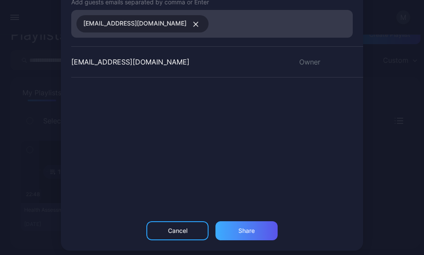
click at [248, 231] on div "Share" at bounding box center [247, 230] width 16 height 7
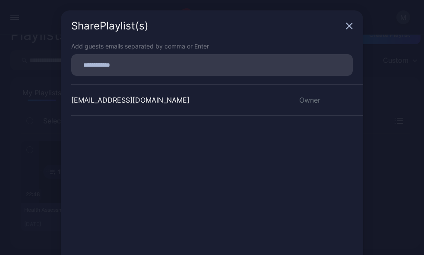
scroll to position [0, 0]
click at [142, 64] on input at bounding box center [212, 64] width 271 height 11
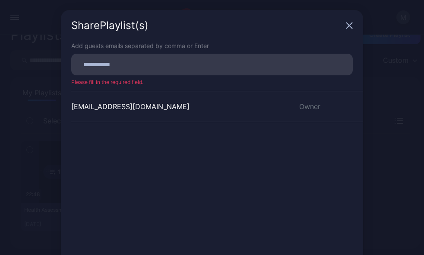
click at [347, 26] on icon "button" at bounding box center [350, 26] width 6 height 6
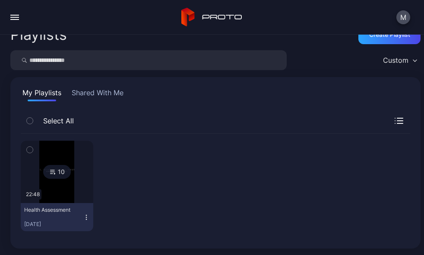
scroll to position [16, 0]
click at [51, 170] on icon at bounding box center [52, 171] width 7 height 10
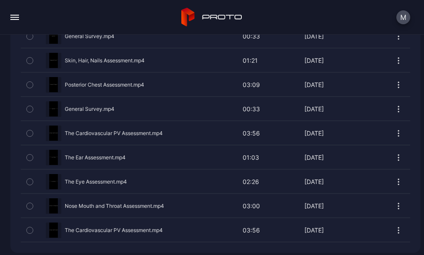
scroll to position [261, 0]
click at [395, 226] on icon "button" at bounding box center [399, 230] width 9 height 9
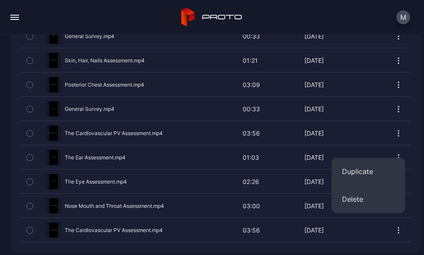
click at [155, 225] on div "Preview" at bounding box center [216, 229] width 390 height 23
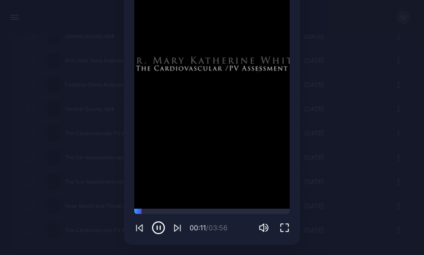
scroll to position [110, 0]
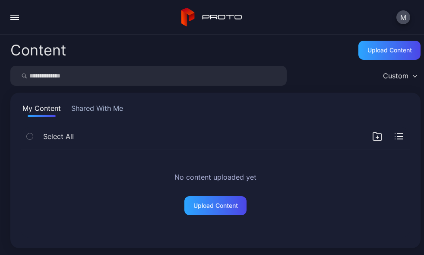
click at [149, 159] on div "No content uploaded yet Upload Content" at bounding box center [216, 193] width 404 height 102
click at [82, 109] on button "Shared With Me" at bounding box center [97, 110] width 55 height 14
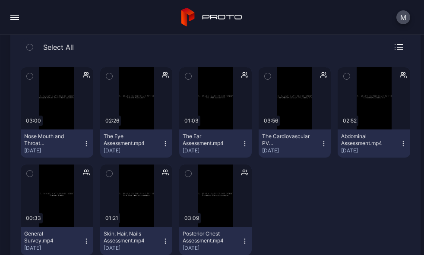
scroll to position [89, 0]
click at [273, 141] on div "The Cardiovascular PV Assessment.mp4" at bounding box center [286, 139] width 48 height 14
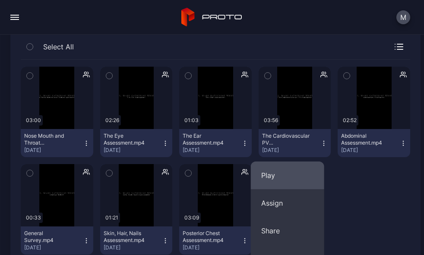
click at [271, 171] on button "Play" at bounding box center [287, 175] width 73 height 28
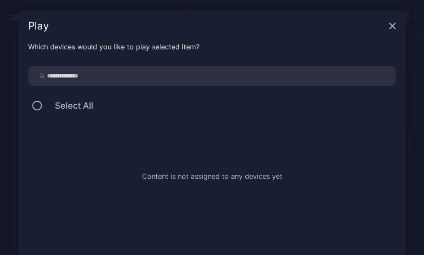
click at [389, 26] on icon "button" at bounding box center [392, 25] width 7 height 7
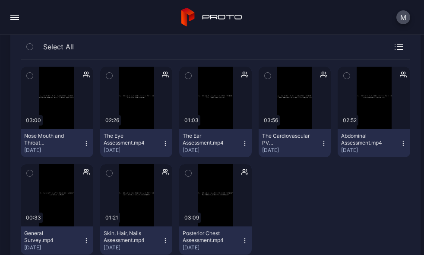
click at [11, 18] on button "button" at bounding box center [14, 17] width 17 height 17
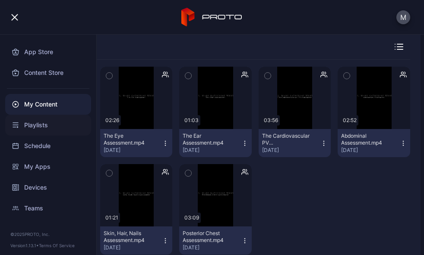
click at [41, 123] on div "Playlists" at bounding box center [48, 125] width 86 height 21
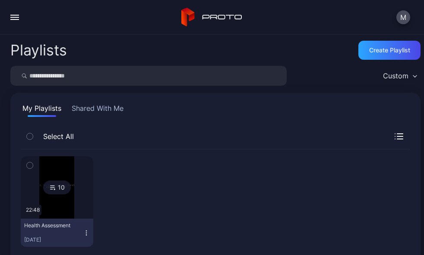
scroll to position [16, 0]
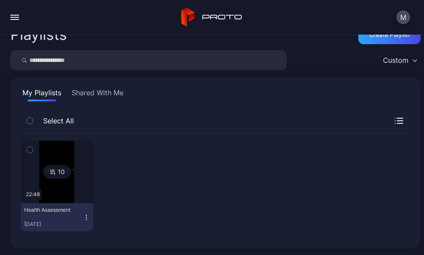
click at [52, 209] on div "Health Assessment" at bounding box center [48, 209] width 48 height 7
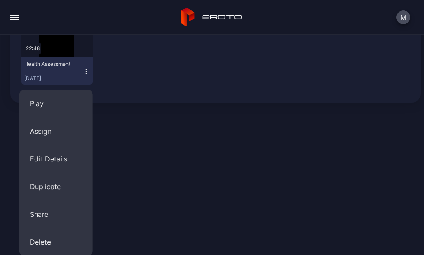
scroll to position [161, 0]
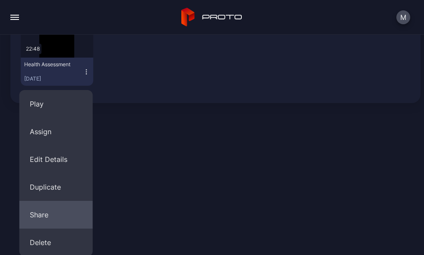
click at [46, 209] on button "Share" at bounding box center [55, 215] width 73 height 28
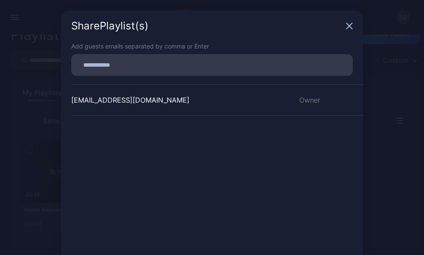
click at [133, 65] on input at bounding box center [212, 64] width 271 height 11
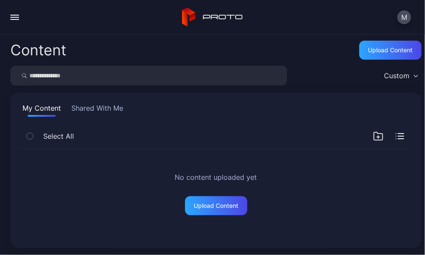
drag, startPoint x: 93, startPoint y: 110, endPoint x: 150, endPoint y: 58, distance: 77.4
click at [150, 58] on div "Content Upload Content" at bounding box center [215, 49] width 411 height 17
click at [19, 16] on button "button" at bounding box center [14, 17] width 17 height 17
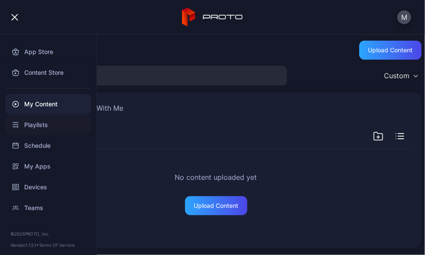
click at [33, 121] on div "Playlists" at bounding box center [48, 125] width 86 height 21
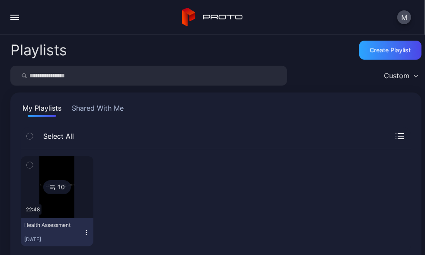
click at [51, 187] on icon at bounding box center [52, 187] width 7 height 10
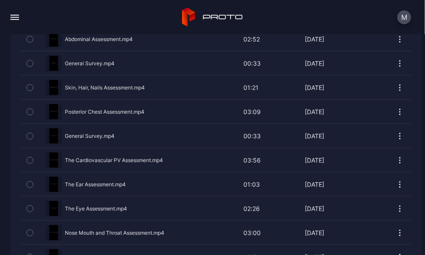
scroll to position [261, 0]
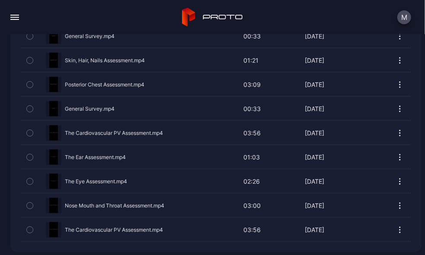
click at [396, 221] on button "button" at bounding box center [400, 229] width 9 height 17
click at [26, 225] on button "button" at bounding box center [30, 229] width 18 height 23
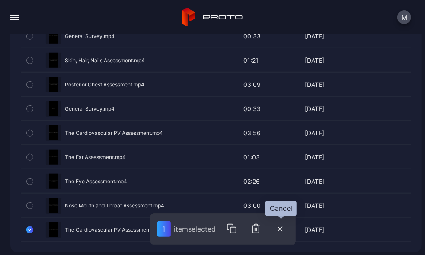
click at [281, 229] on icon "button" at bounding box center [280, 229] width 4 height 4
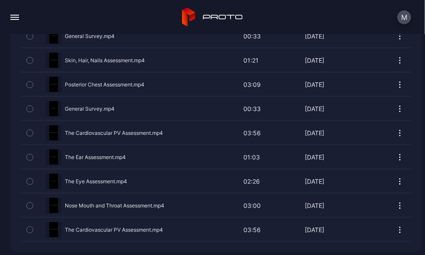
click at [161, 223] on div "Preview" at bounding box center [216, 229] width 390 height 23
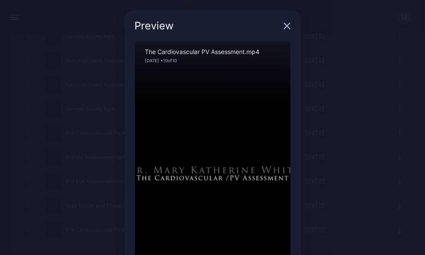
scroll to position [110, 0]
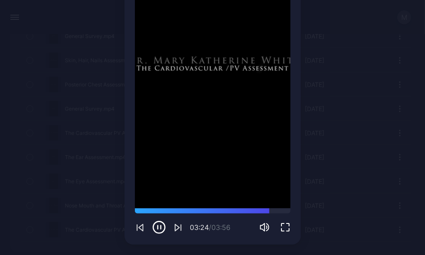
click at [399, 223] on div "Preview Sorry, your browser doesn‘t support embedded videos 03:24 / 03:56 The C…" at bounding box center [212, 72] width 425 height 365
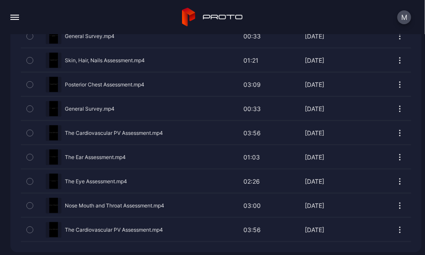
click at [404, 199] on div "Name Duration Date Uploaded Preview Abdominal Assessment.mp4 02:52 02:52 Sep 05…" at bounding box center [215, 109] width 411 height 285
click at [105, 153] on div "Preview" at bounding box center [216, 157] width 390 height 23
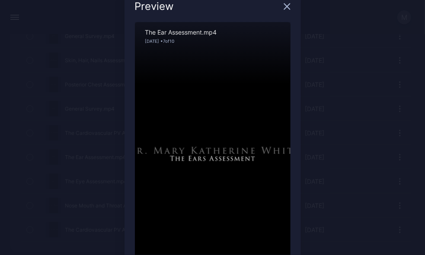
scroll to position [0, 0]
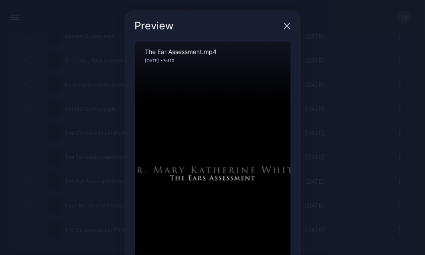
click at [284, 24] on icon "button" at bounding box center [287, 25] width 7 height 7
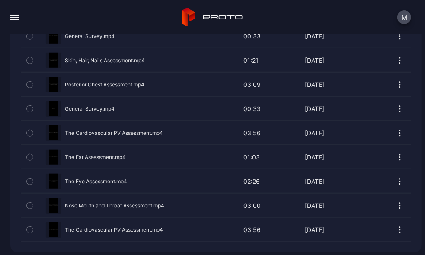
scroll to position [220, 0]
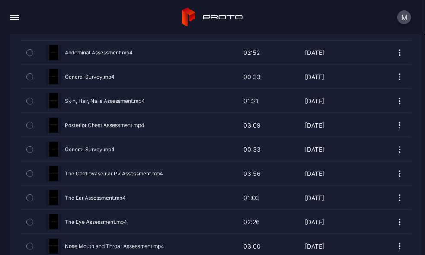
click at [96, 75] on div "Preview" at bounding box center [216, 76] width 390 height 23
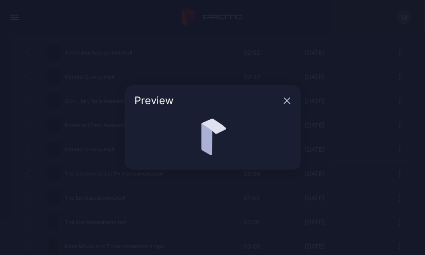
click at [288, 100] on icon "button" at bounding box center [287, 101] width 6 height 6
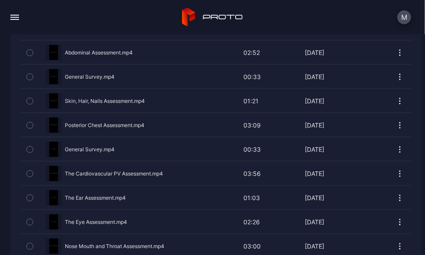
click at [94, 75] on div "Preview" at bounding box center [216, 76] width 390 height 23
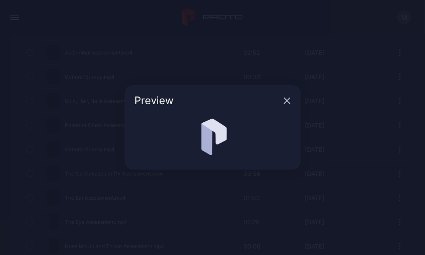
click at [287, 102] on icon "button" at bounding box center [287, 100] width 7 height 7
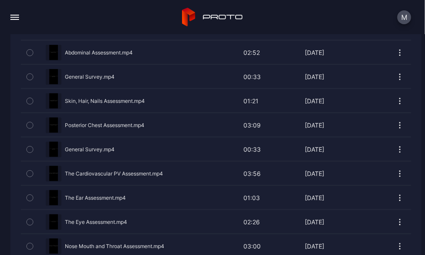
click at [396, 51] on icon "button" at bounding box center [400, 52] width 9 height 9
click at [127, 52] on div "Preview" at bounding box center [216, 52] width 390 height 23
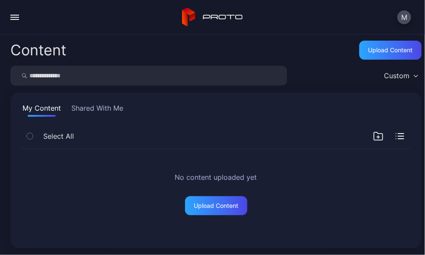
click at [91, 109] on button "Shared With Me" at bounding box center [97, 110] width 55 height 14
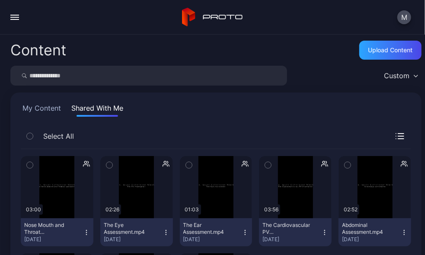
click at [15, 19] on div "button" at bounding box center [14, 19] width 9 height 1
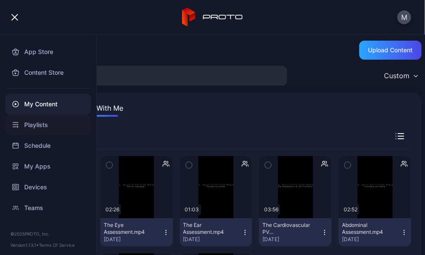
click at [22, 121] on div "Playlists" at bounding box center [48, 125] width 86 height 21
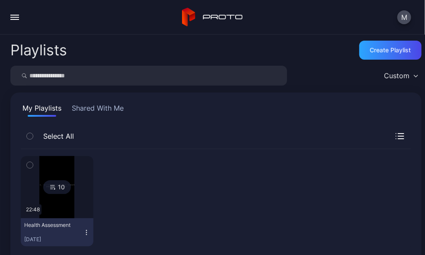
click at [51, 187] on icon at bounding box center [53, 187] width 4 height 0
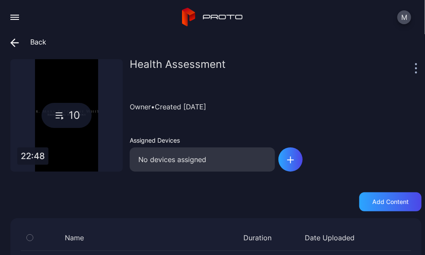
scroll to position [10, 0]
click at [19, 40] on span at bounding box center [16, 42] width 13 height 16
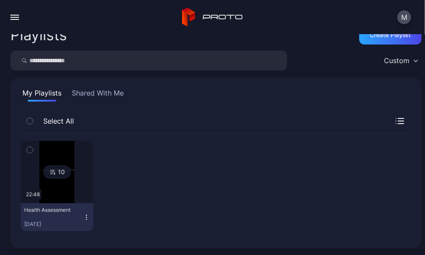
scroll to position [16, 0]
click at [49, 172] on icon at bounding box center [52, 171] width 7 height 10
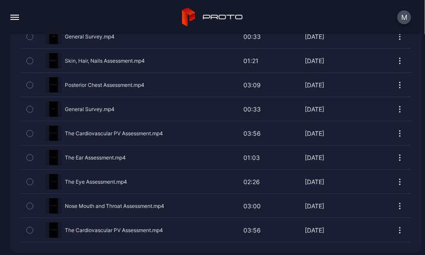
scroll to position [259, 0]
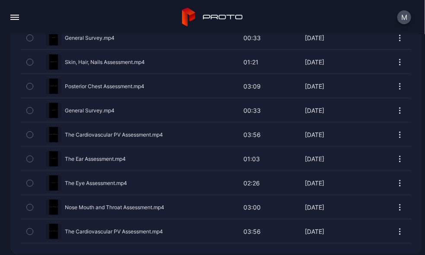
drag, startPoint x: 211, startPoint y: 202, endPoint x: 165, endPoint y: 166, distance: 58.5
click at [165, 166] on div "Preview" at bounding box center [216, 158] width 390 height 23
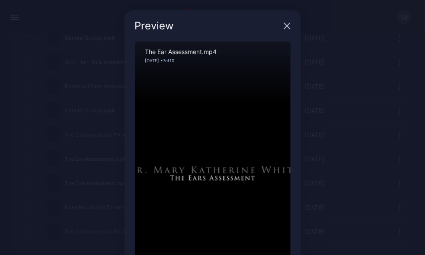
click at [280, 142] on div "Sorry, your browser doesn‘t support embedded videos" at bounding box center [213, 179] width 156 height 277
click at [302, 130] on div "Preview Sorry, your browser doesn‘t support embedded videos 00:05 / 01:03 The E…" at bounding box center [212, 182] width 425 height 365
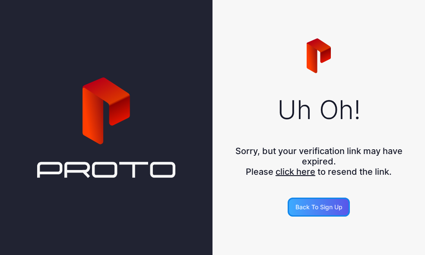
click at [329, 204] on div "Back to Sign Up" at bounding box center [319, 207] width 47 height 7
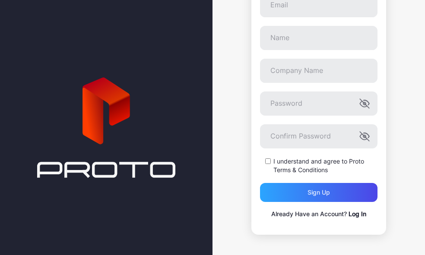
scroll to position [107, 0]
click at [351, 211] on div "Email Name Company Name Password Confirm Password I understand and agree to Pro…" at bounding box center [319, 106] width 118 height 227
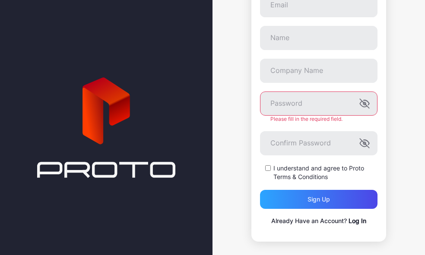
click at [352, 218] on link "Log In" at bounding box center [358, 220] width 18 height 7
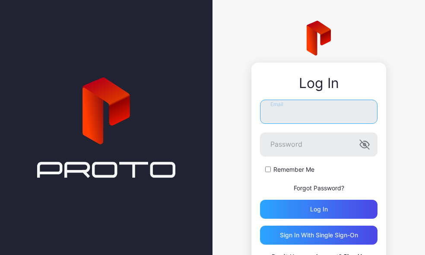
type input "**********"
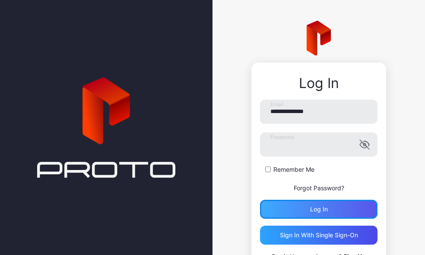
click at [312, 205] on div "Log in" at bounding box center [319, 209] width 118 height 19
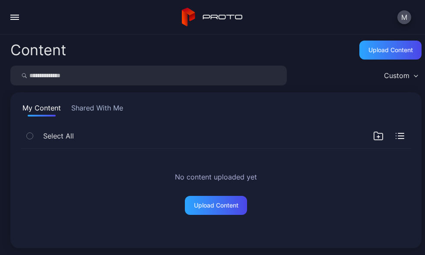
click at [396, 77] on div "Custom" at bounding box center [397, 75] width 26 height 9
click at [373, 241] on div "No content uploaded yet Upload Content" at bounding box center [216, 193] width 405 height 103
click at [100, 106] on button "Shared With Me" at bounding box center [97, 110] width 55 height 14
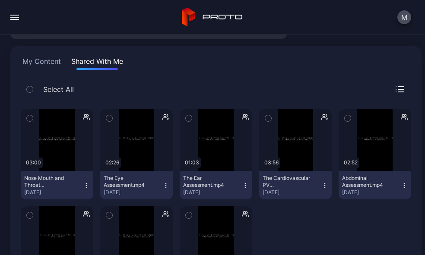
scroll to position [90, 0]
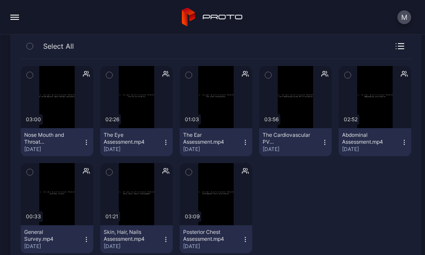
click at [322, 143] on icon "button" at bounding box center [325, 142] width 7 height 7
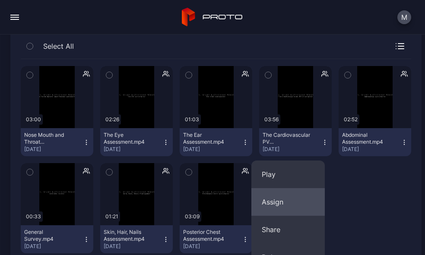
click at [275, 200] on button "Assign" at bounding box center [288, 202] width 73 height 28
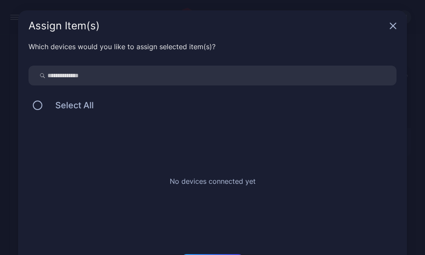
click at [393, 22] on div "Assign Item(s)" at bounding box center [212, 25] width 389 height 31
click at [388, 22] on div "Assign Item(s)" at bounding box center [212, 25] width 389 height 31
click at [391, 28] on icon "button" at bounding box center [394, 26] width 6 height 6
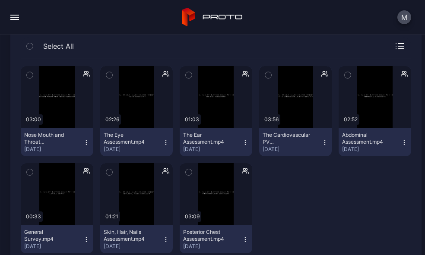
click at [286, 133] on div "The Cardiovascular PV Assessment.mp4" at bounding box center [287, 139] width 48 height 14
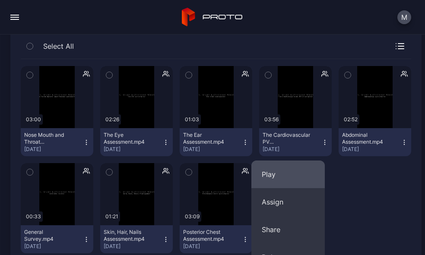
click at [264, 177] on button "Play" at bounding box center [288, 175] width 73 height 28
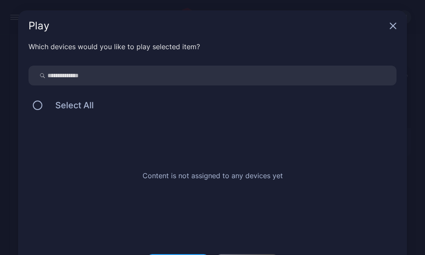
click at [390, 26] on icon "button" at bounding box center [393, 25] width 7 height 7
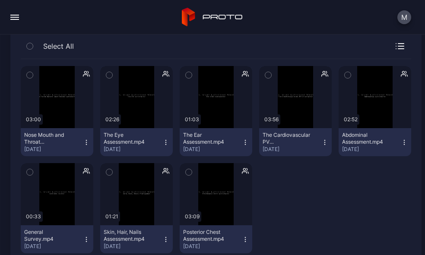
click at [265, 76] on icon "button" at bounding box center [268, 75] width 6 height 10
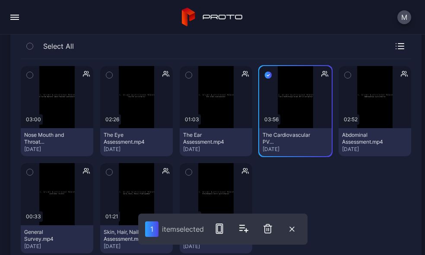
click at [13, 17] on div "button" at bounding box center [14, 17] width 9 height 1
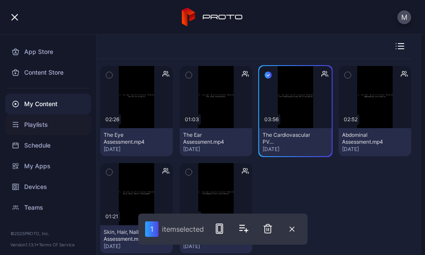
click at [22, 118] on div "Playlists" at bounding box center [48, 125] width 86 height 21
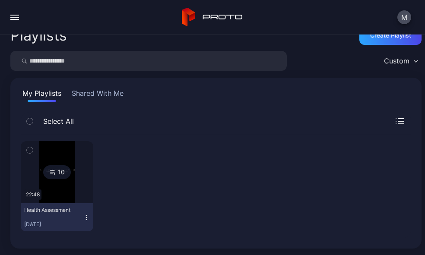
scroll to position [15, 0]
click at [54, 175] on icon at bounding box center [52, 172] width 7 height 10
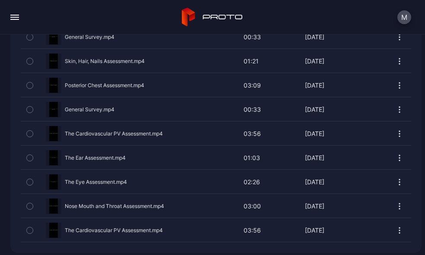
scroll to position [260, 0]
click at [396, 228] on icon "button" at bounding box center [400, 231] width 9 height 9
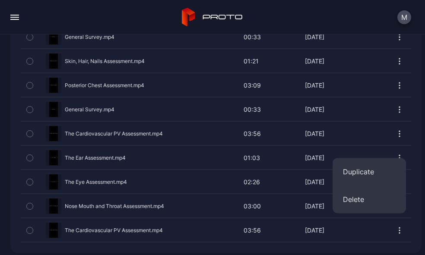
click at [355, 231] on div "Preview" at bounding box center [216, 230] width 391 height 23
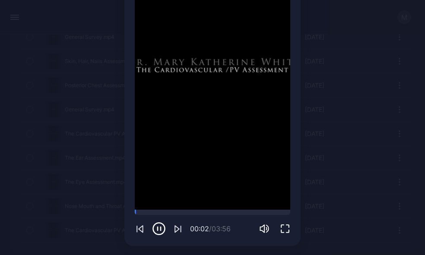
scroll to position [109, 0]
click at [281, 227] on icon "button" at bounding box center [285, 228] width 8 height 8
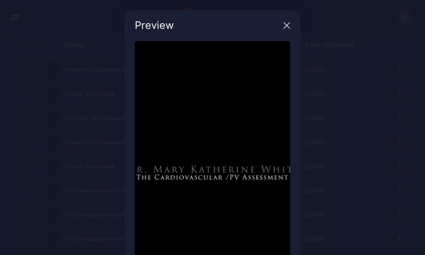
scroll to position [0, 0]
click at [300, 156] on div "Preview Sorry, your browser doesn‘t support embedded videos 01:00 / 03:56" at bounding box center [212, 182] width 425 height 365
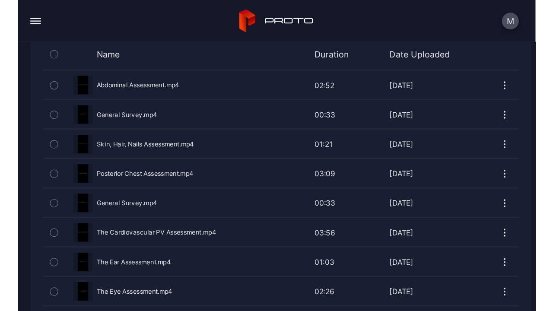
scroll to position [260, 0]
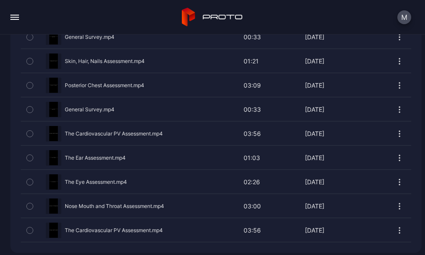
click at [105, 225] on div "Preview" at bounding box center [216, 230] width 391 height 23
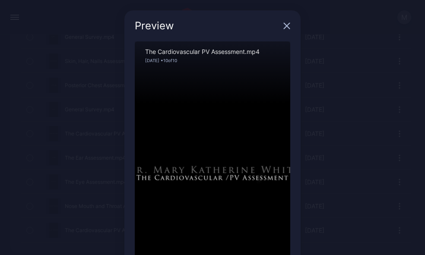
click at [275, 151] on div "Sorry, your browser doesn‘t support embedded videos" at bounding box center [213, 179] width 156 height 277
click at [288, 147] on div "Sorry, your browser doesn‘t support embedded videos 00:07 / 03:56 The Cardiovas…" at bounding box center [212, 197] width 176 height 313
click at [260, 143] on div "Sorry, your browser doesn‘t support embedded videos" at bounding box center [213, 179] width 156 height 277
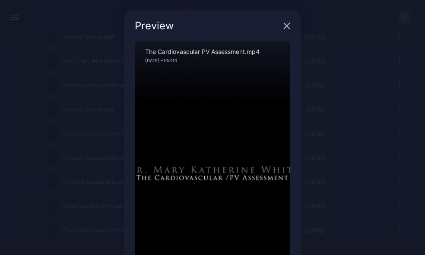
click at [260, 143] on div "Sorry, your browser doesn‘t support embedded videos" at bounding box center [213, 179] width 156 height 277
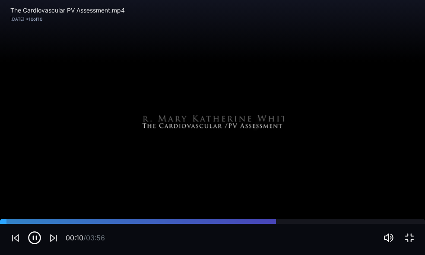
scroll to position [203, 0]
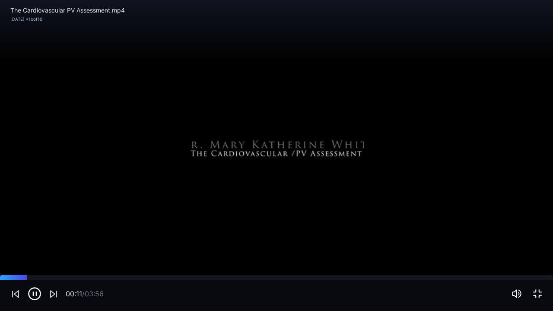
click at [321, 183] on div "Sorry, your browser doesn‘t support embedded videos" at bounding box center [276, 155] width 553 height 311
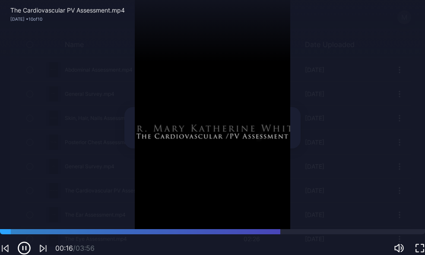
scroll to position [0, 0]
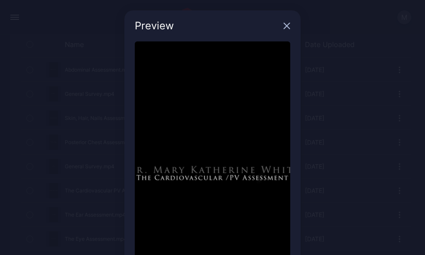
click at [284, 27] on icon "button" at bounding box center [287, 25] width 7 height 7
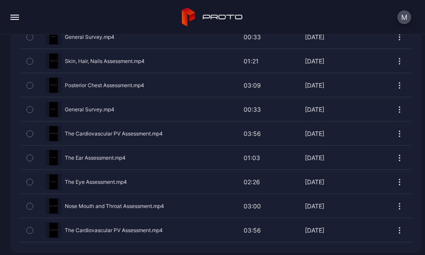
scroll to position [259, 0]
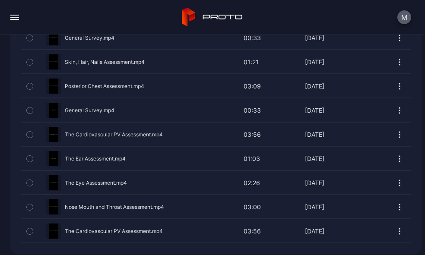
click at [403, 20] on button "M" at bounding box center [405, 17] width 14 height 14
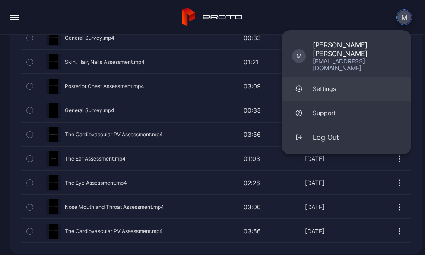
click at [330, 85] on div "Settings" at bounding box center [324, 89] width 23 height 9
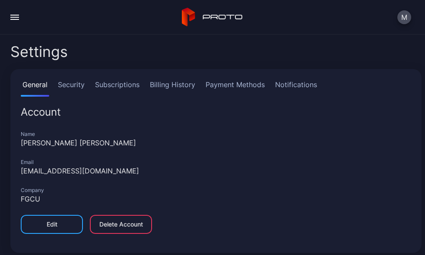
click at [19, 14] on button "button" at bounding box center [14, 17] width 17 height 17
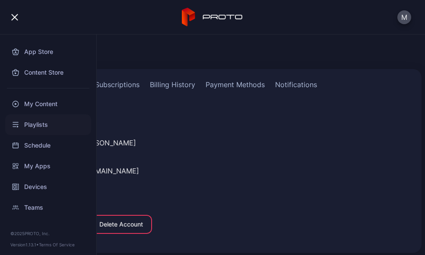
click at [35, 126] on div "Playlists" at bounding box center [48, 125] width 86 height 21
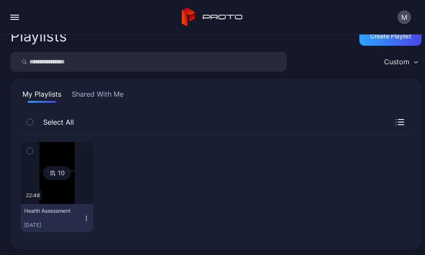
scroll to position [13, 0]
click at [52, 172] on icon at bounding box center [52, 174] width 7 height 10
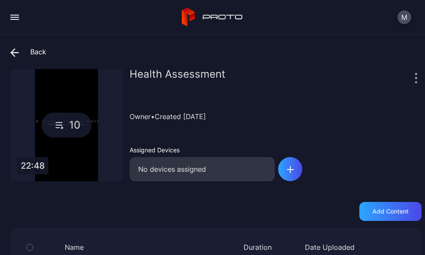
scroll to position [162, 0]
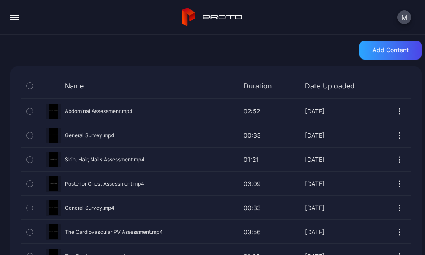
click at [89, 234] on div "Preview" at bounding box center [216, 232] width 391 height 23
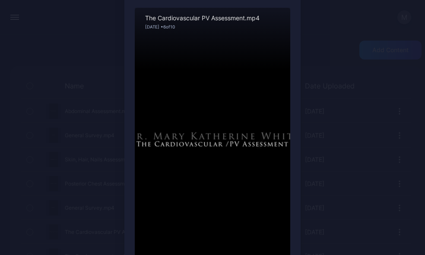
scroll to position [33, 0]
click at [296, 168] on div "Preview Sorry, your browser doesn‘t support embedded videos 00:09 / 03:56 The C…" at bounding box center [212, 149] width 425 height 365
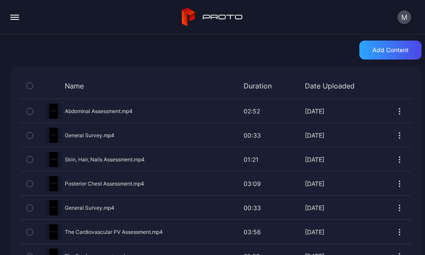
scroll to position [260, 0]
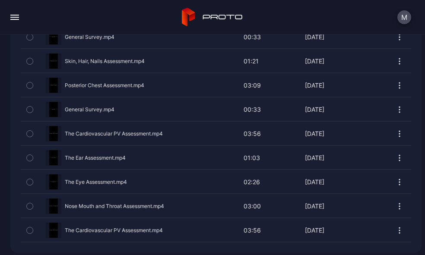
click at [130, 222] on div "Preview" at bounding box center [216, 230] width 391 height 23
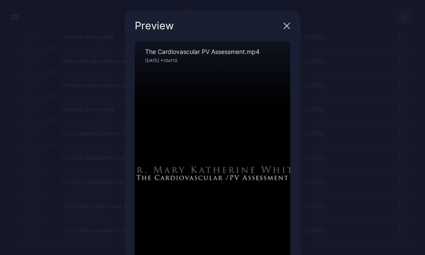
click at [365, 186] on div "Preview Sorry, your browser doesn‘t support embedded videos 01:04 / 03:56 The C…" at bounding box center [212, 182] width 425 height 365
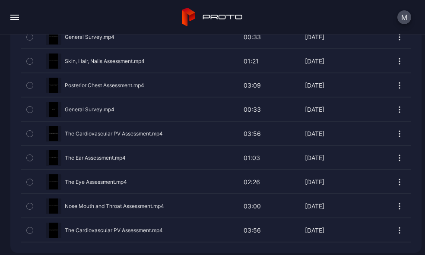
click at [396, 227] on icon "button" at bounding box center [400, 231] width 9 height 9
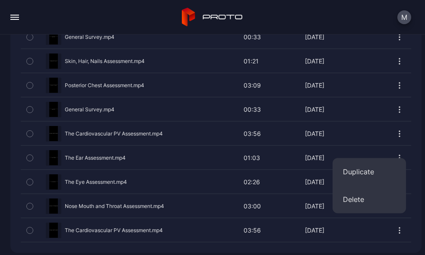
click at [139, 221] on div "Preview" at bounding box center [216, 230] width 391 height 23
